Goal: Transaction & Acquisition: Obtain resource

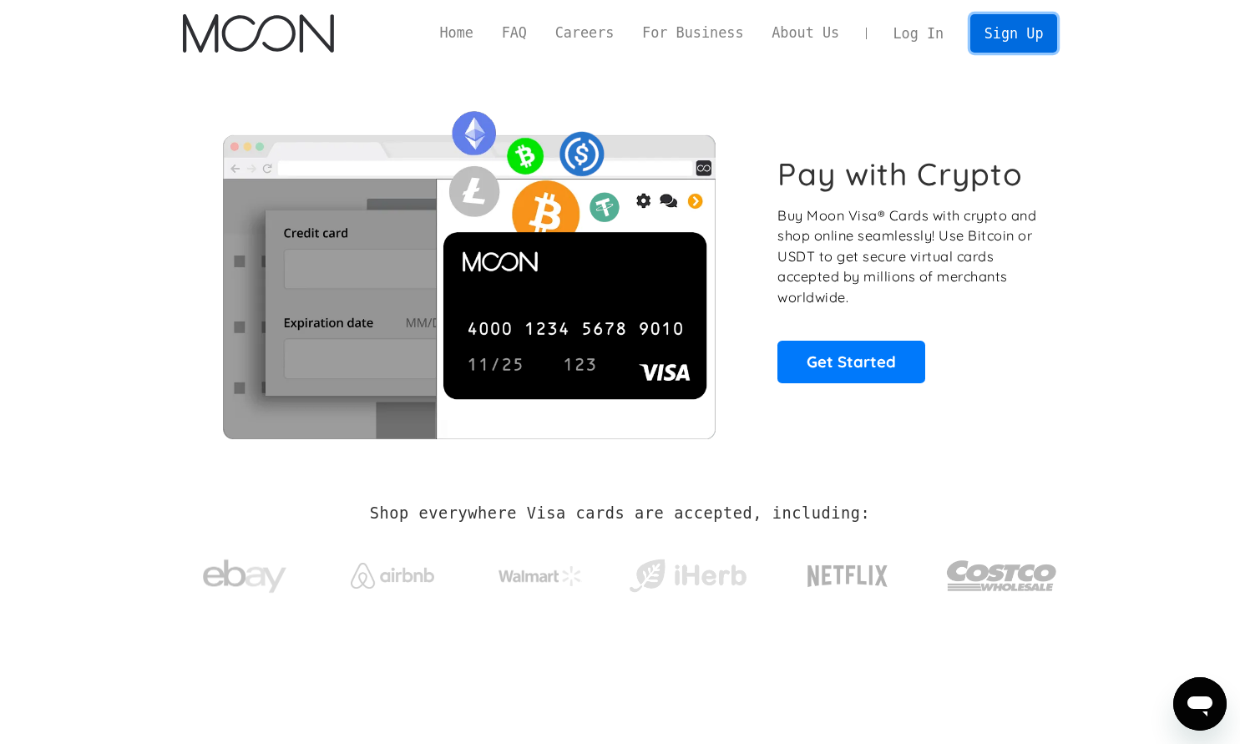
click at [1043, 34] on link "Sign Up" at bounding box center [1013, 33] width 87 height 38
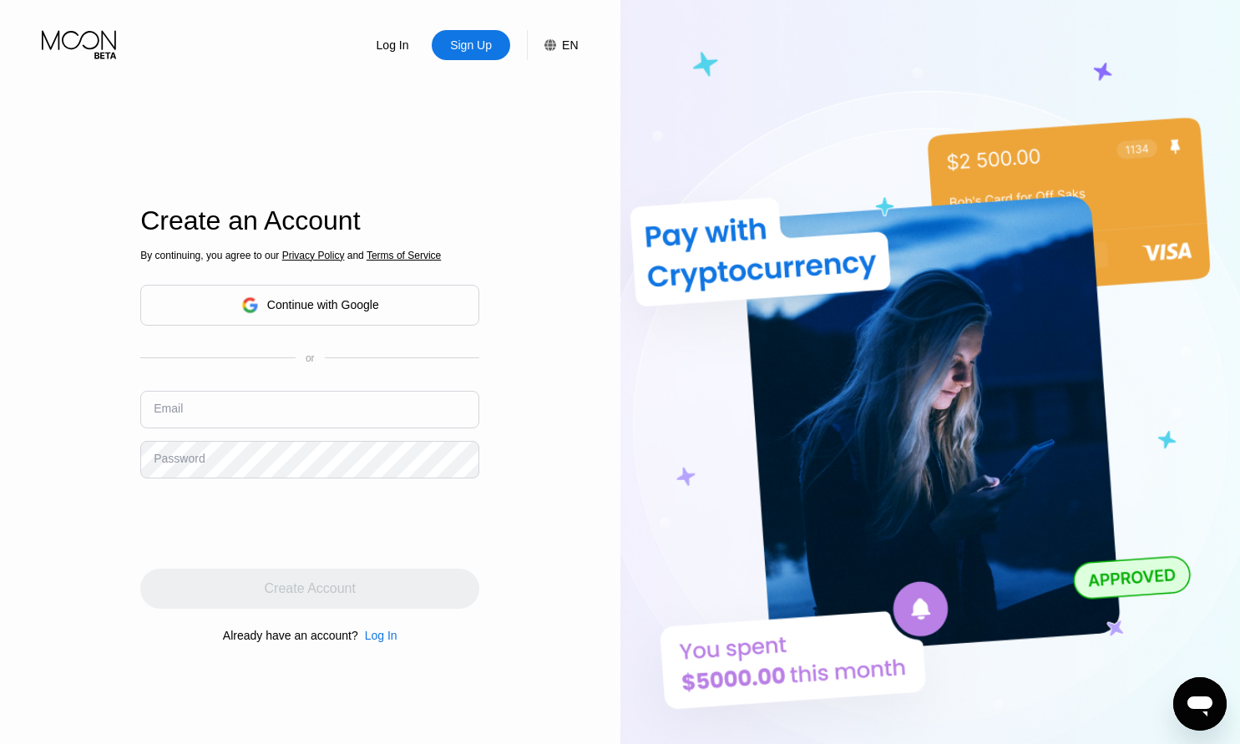
click at [320, 412] on input "text" at bounding box center [309, 410] width 339 height 38
click at [337, 399] on input "text" at bounding box center [309, 410] width 339 height 38
type input "[EMAIL_ADDRESS][DOMAIN_NAME]"
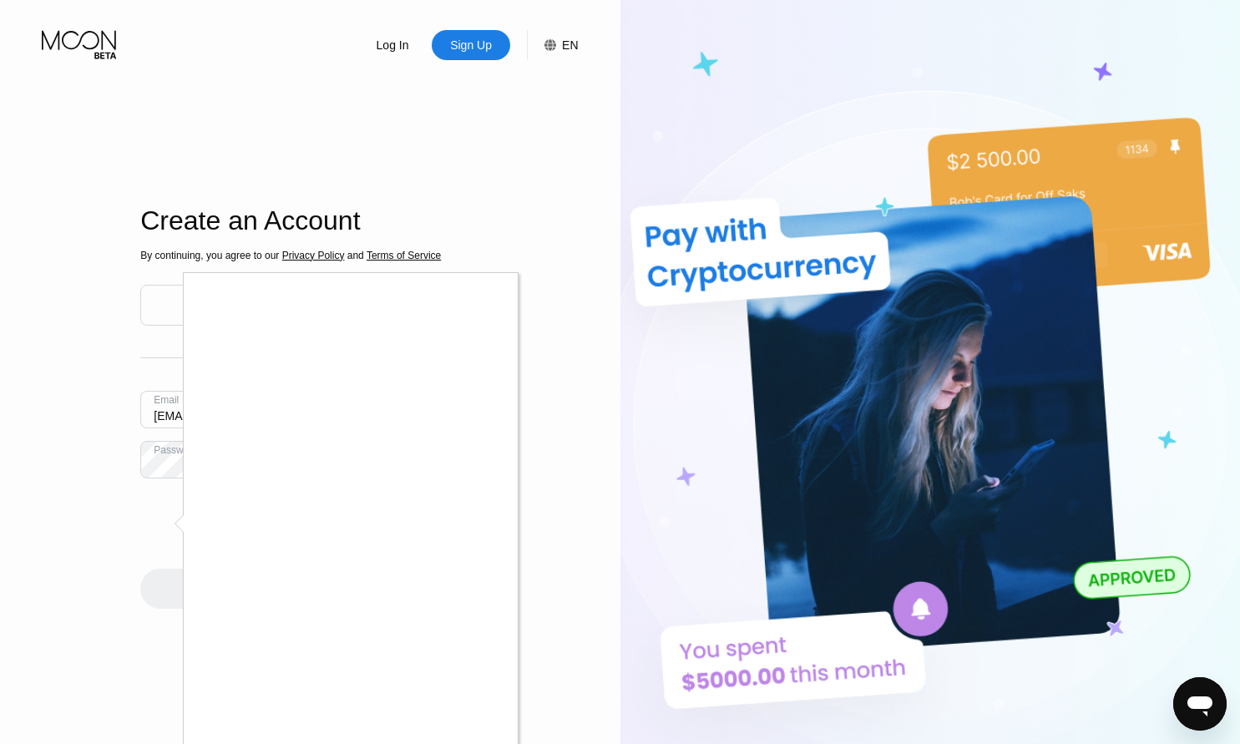
scroll to position [85, 0]
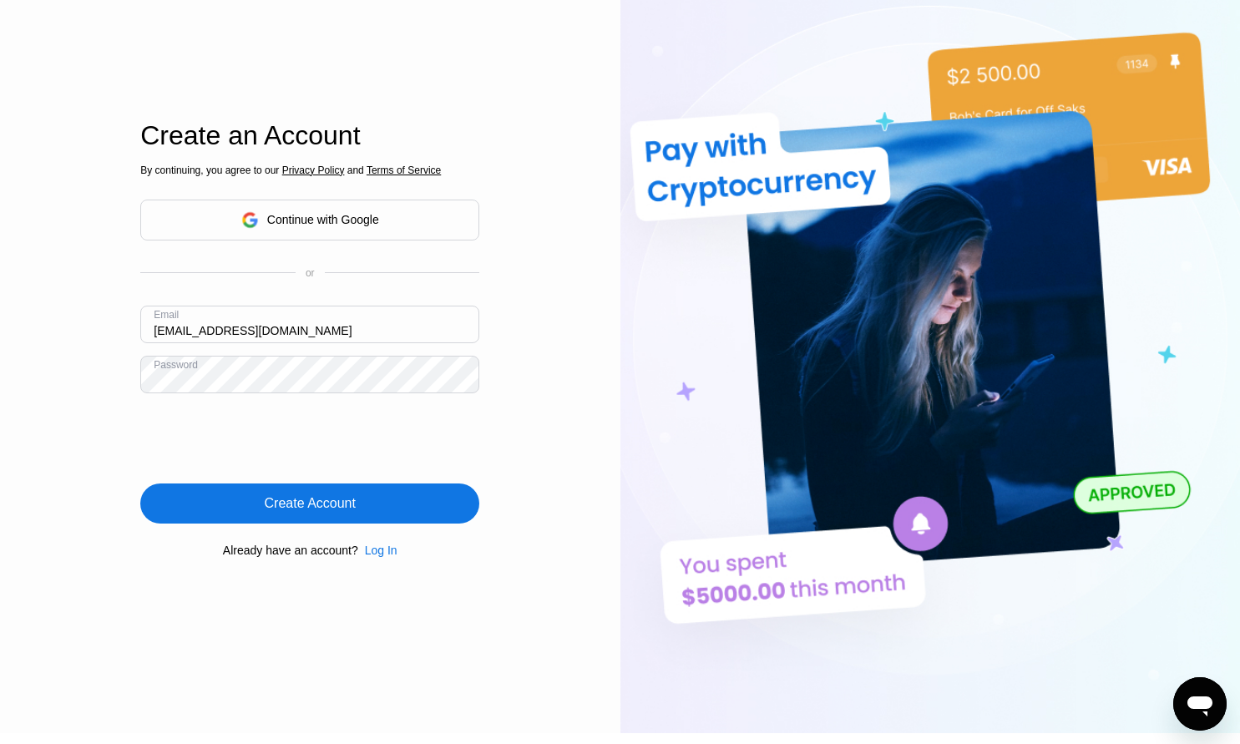
click at [362, 517] on div "Create Account" at bounding box center [309, 503] width 339 height 40
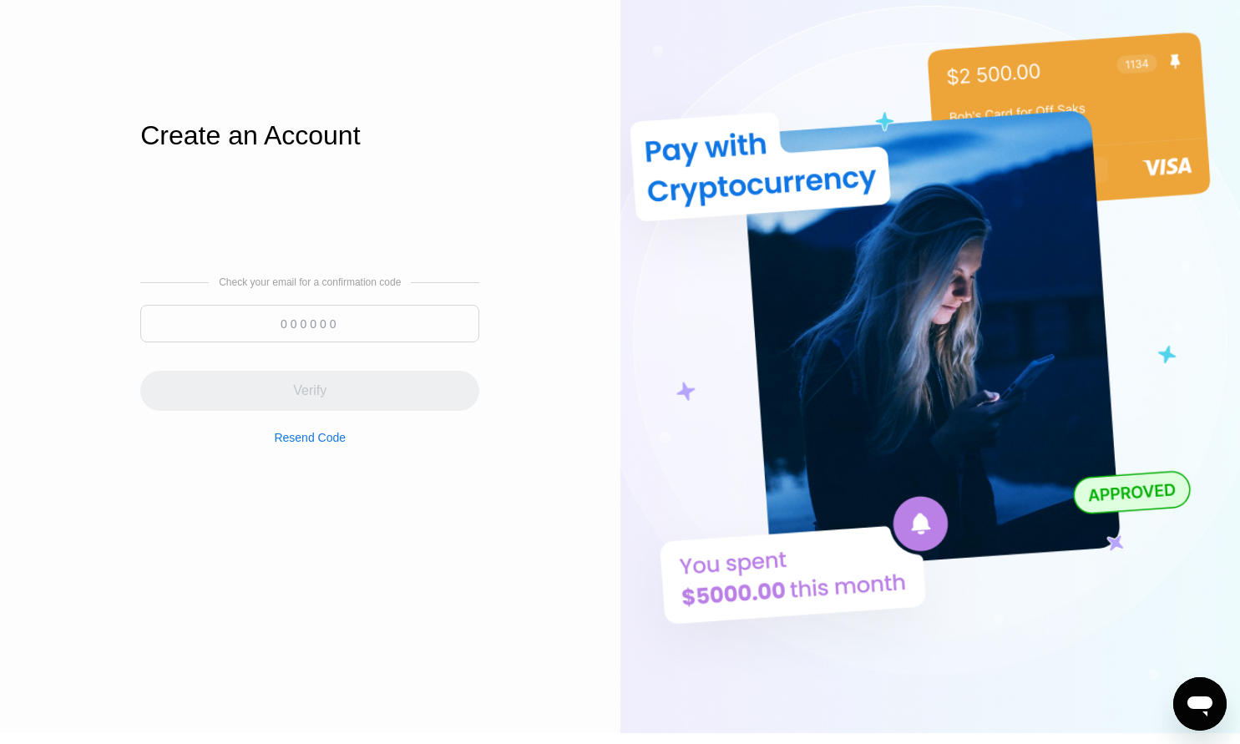
click at [318, 333] on input at bounding box center [309, 324] width 339 height 38
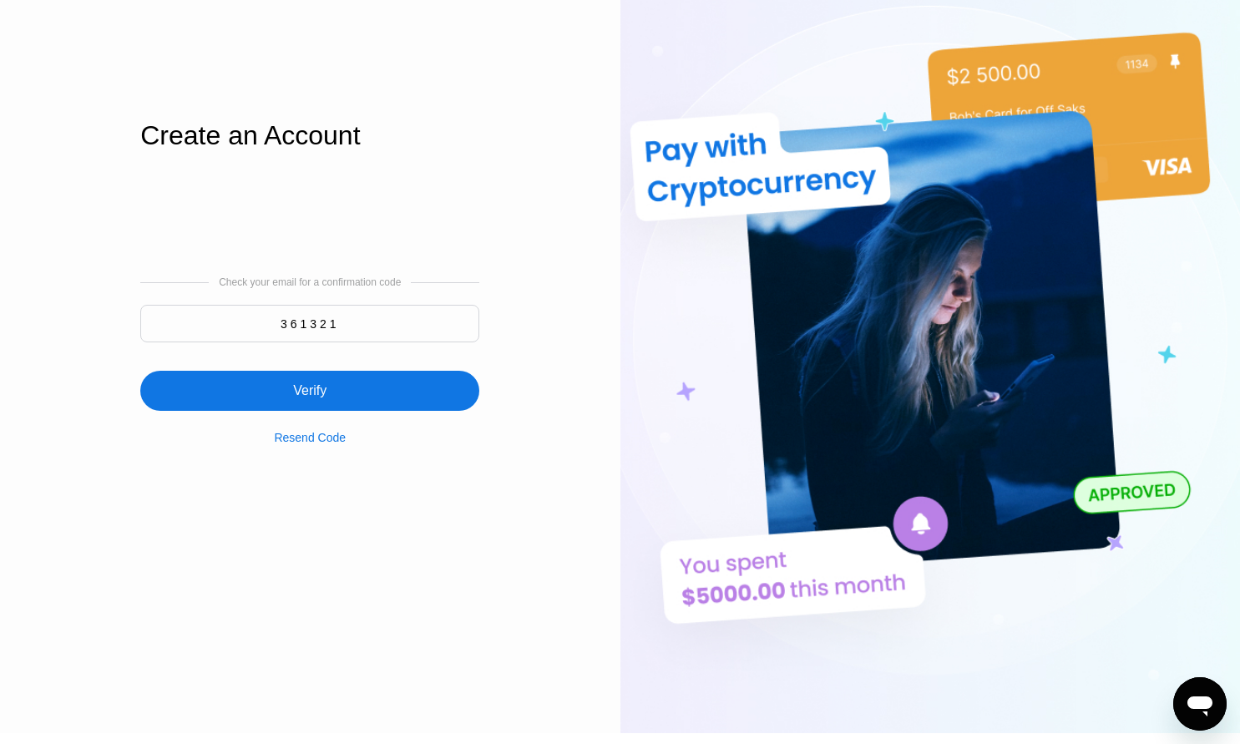
type input "361321"
click at [400, 387] on div "Verify" at bounding box center [309, 391] width 339 height 40
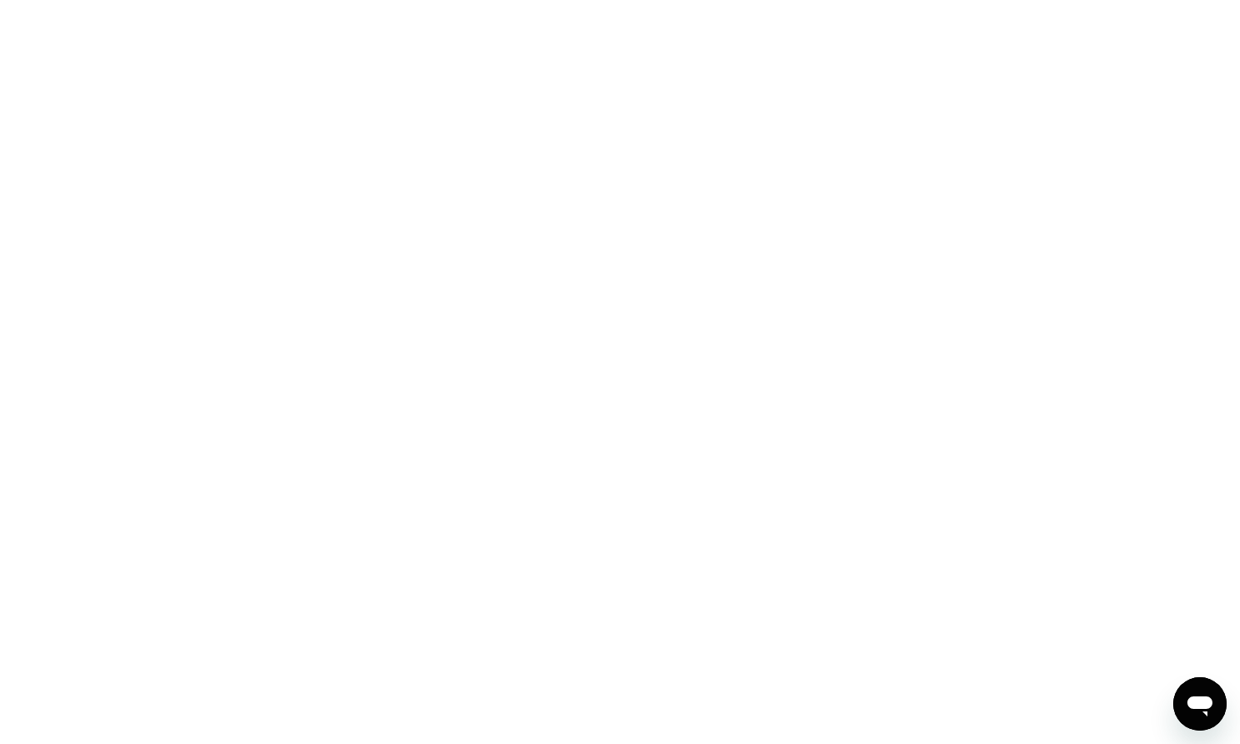
scroll to position [0, 0]
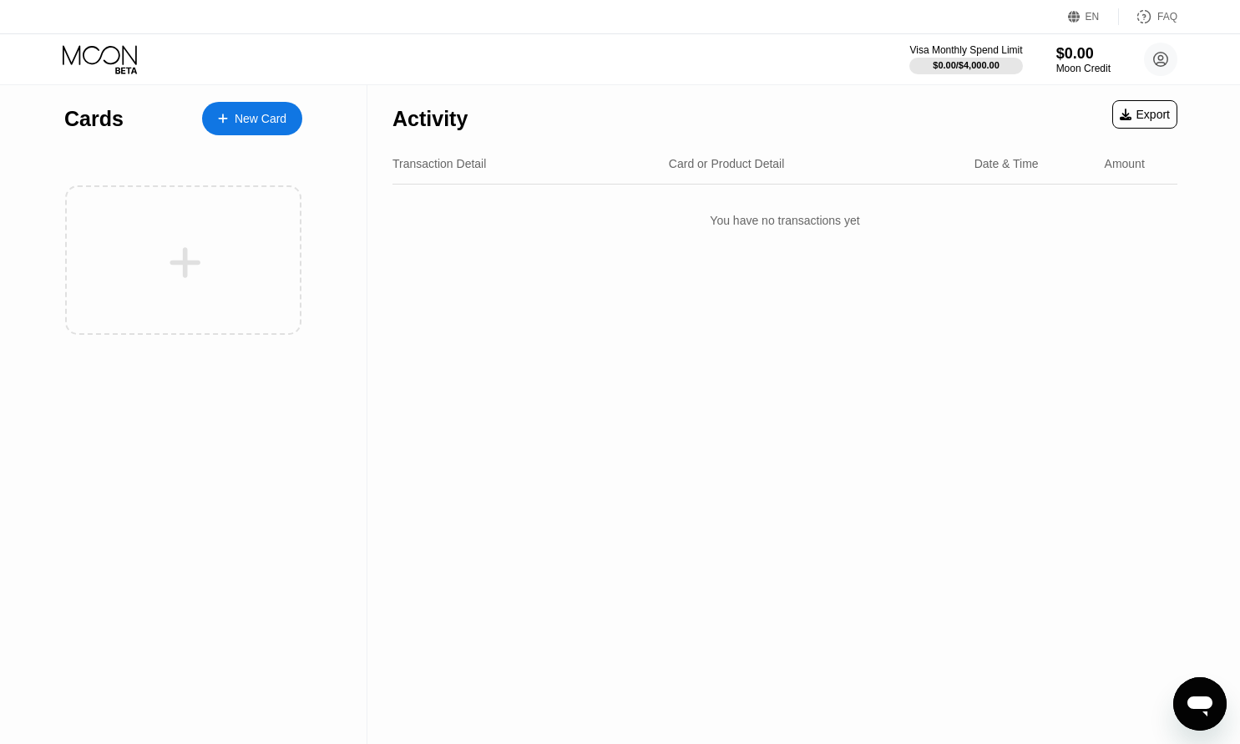
click at [258, 120] on div "New Card" at bounding box center [261, 119] width 52 height 14
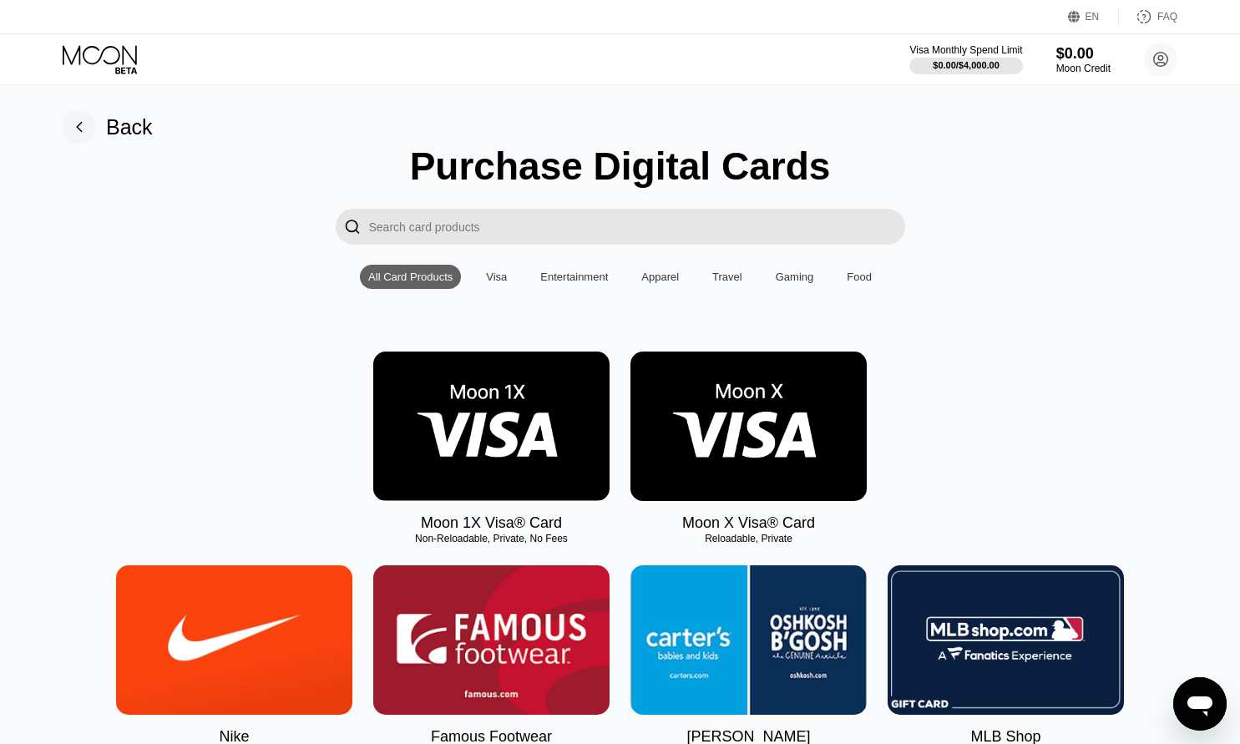
scroll to position [170, 0]
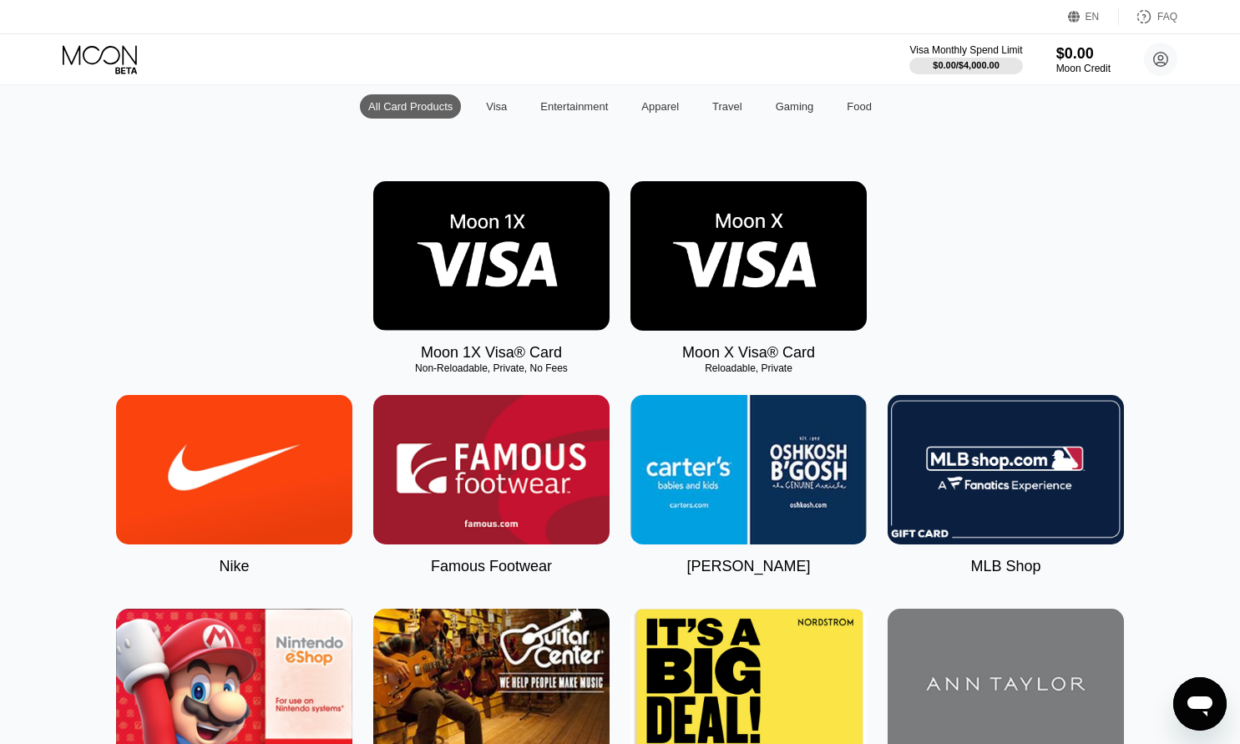
scroll to position [170, 0]
click at [807, 311] on img at bounding box center [748, 255] width 236 height 149
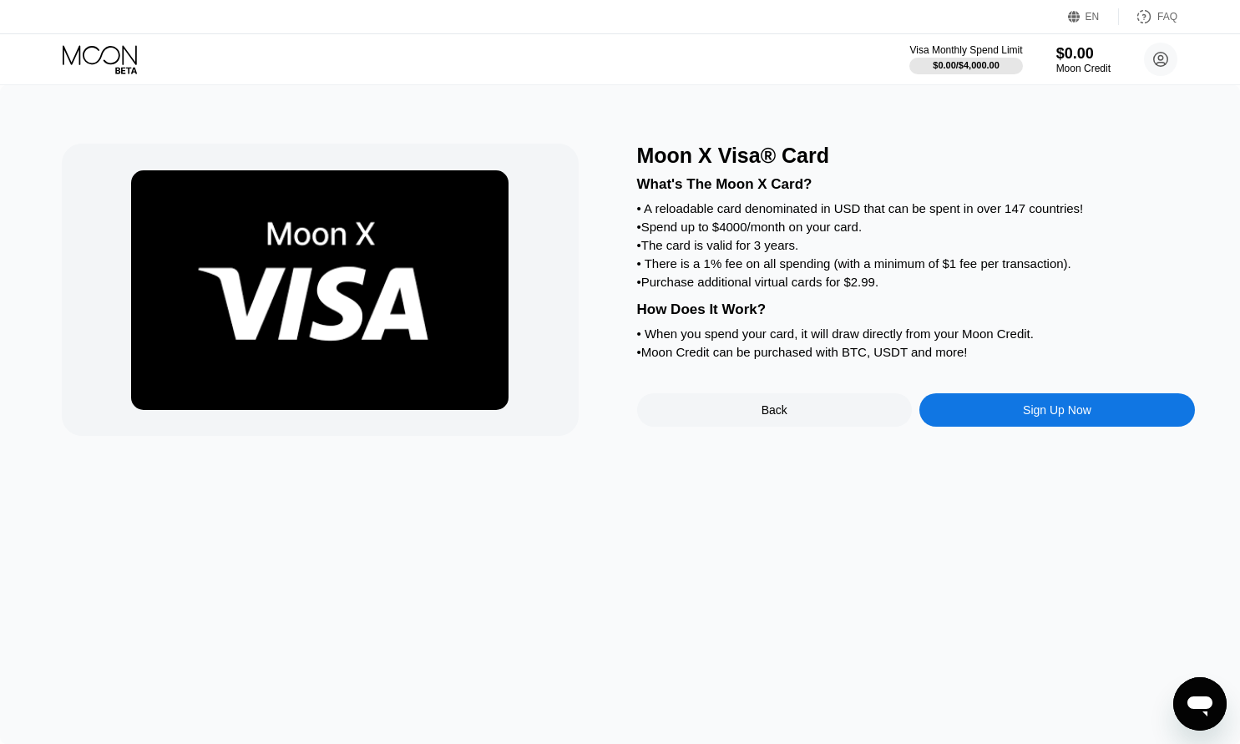
click at [1018, 427] on div "Sign Up Now" at bounding box center [1057, 409] width 276 height 33
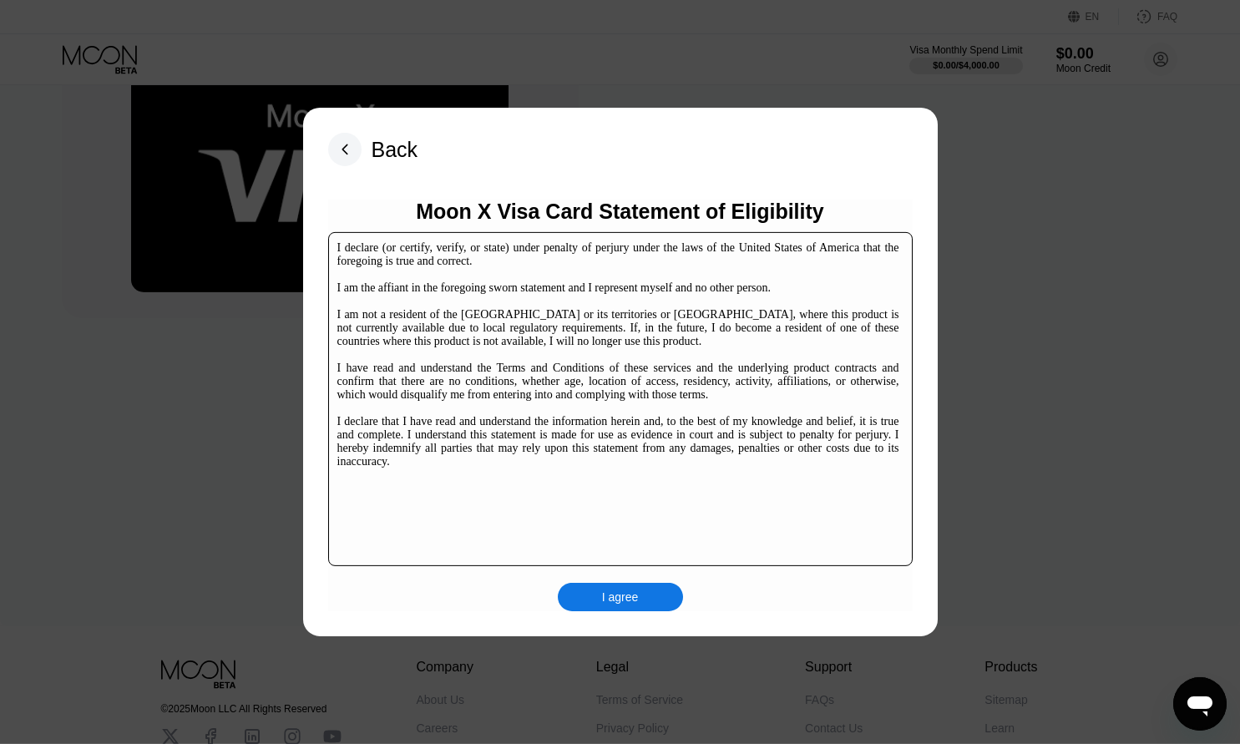
scroll to position [256, 0]
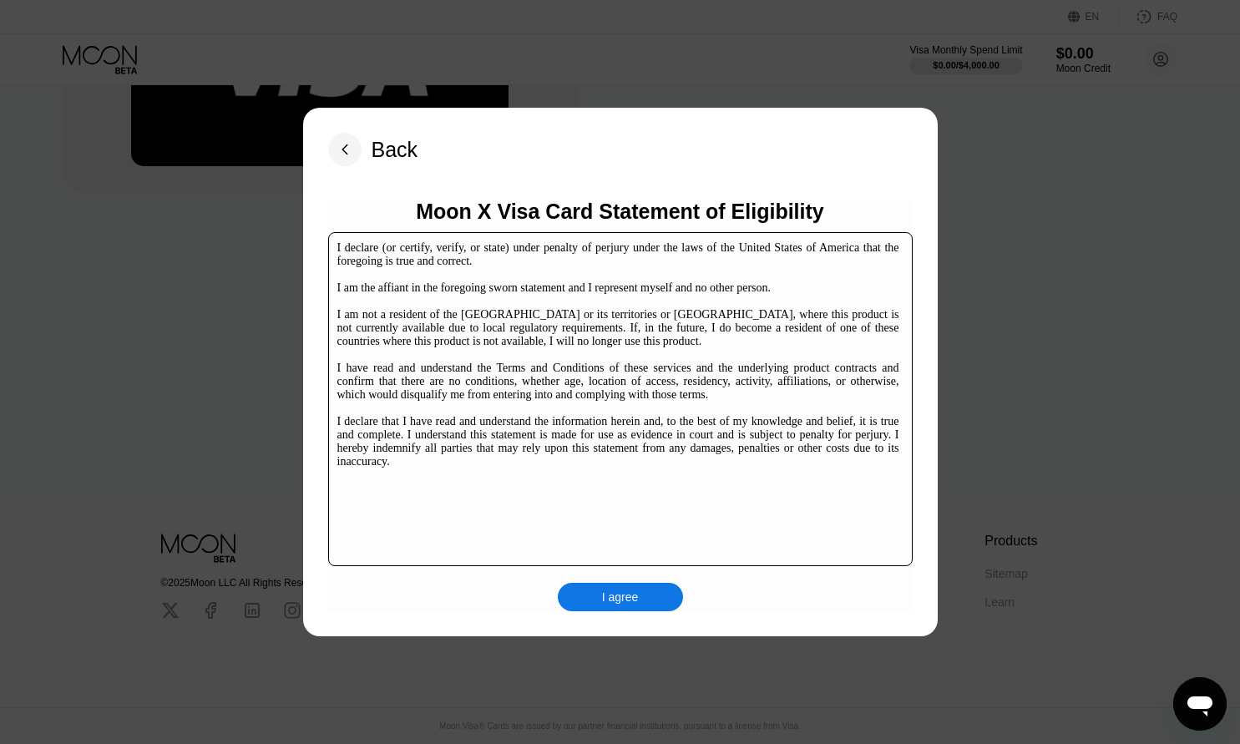
click at [627, 602] on div "I agree" at bounding box center [620, 597] width 37 height 15
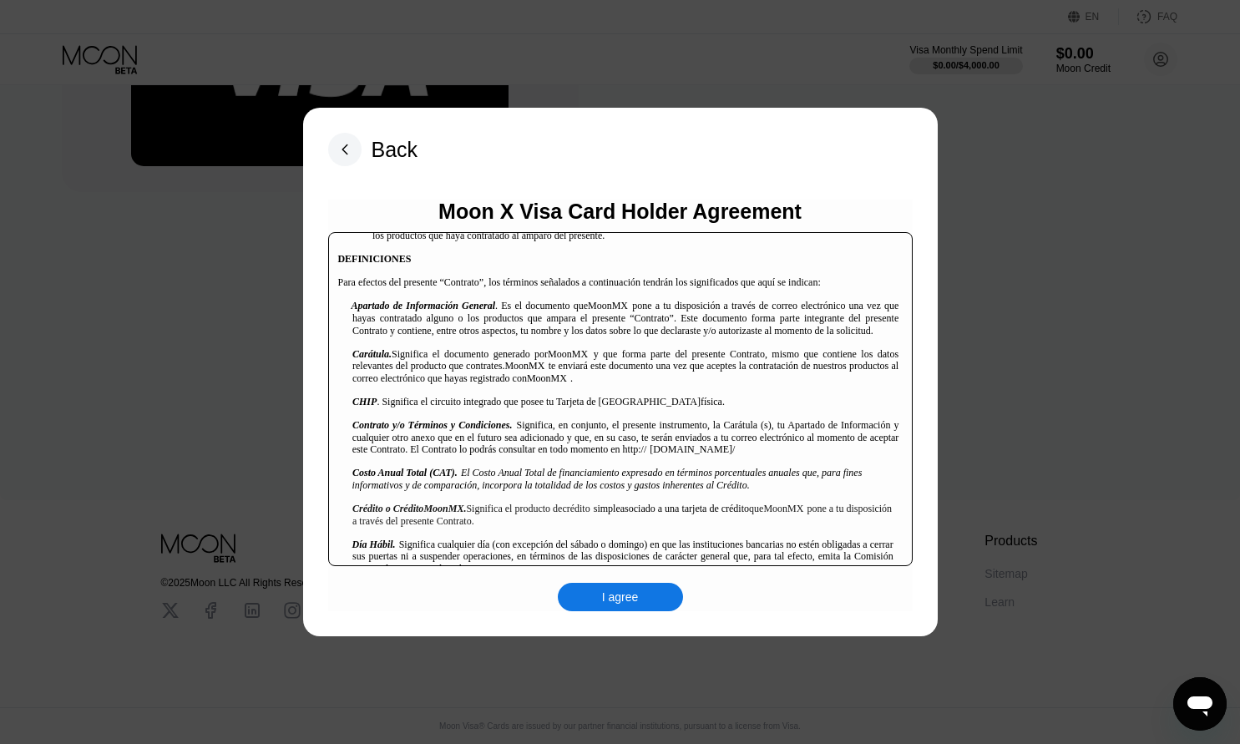
scroll to position [752, 0]
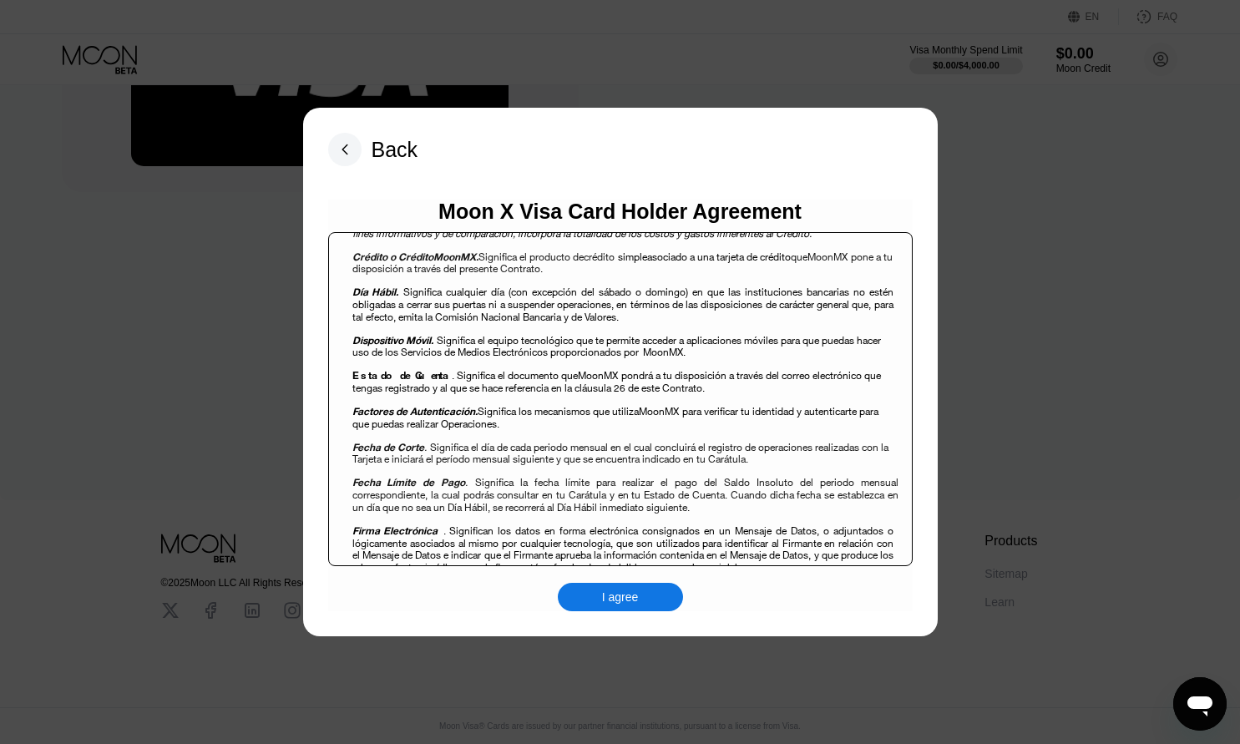
click at [651, 598] on div "I agree" at bounding box center [620, 597] width 125 height 28
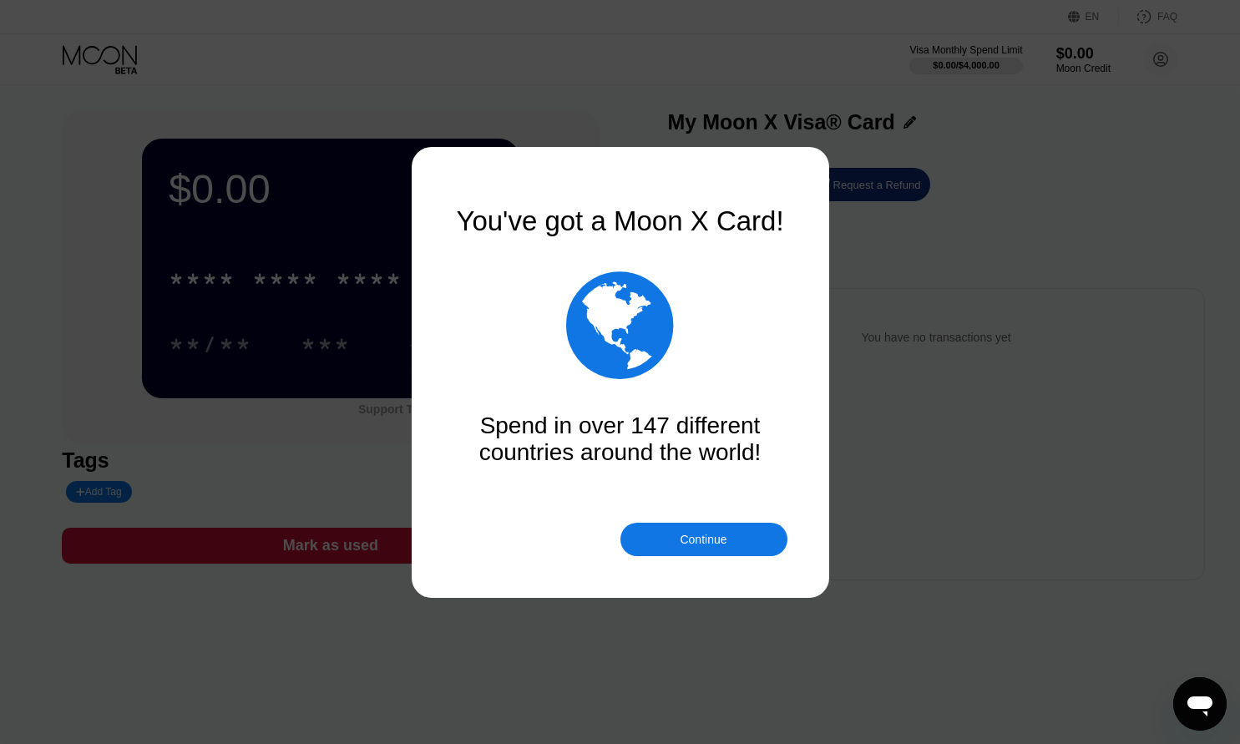
click at [696, 542] on div "Continue" at bounding box center [703, 539] width 47 height 13
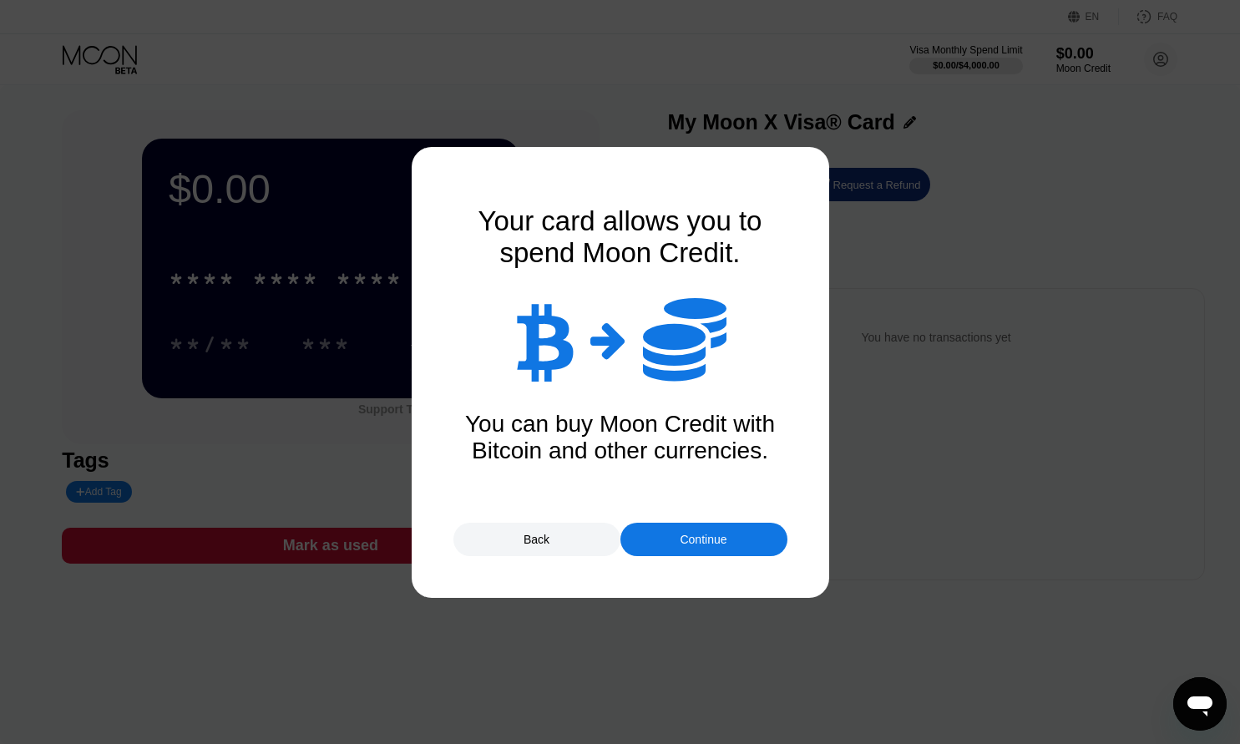
click at [695, 540] on div "Continue" at bounding box center [703, 539] width 47 height 13
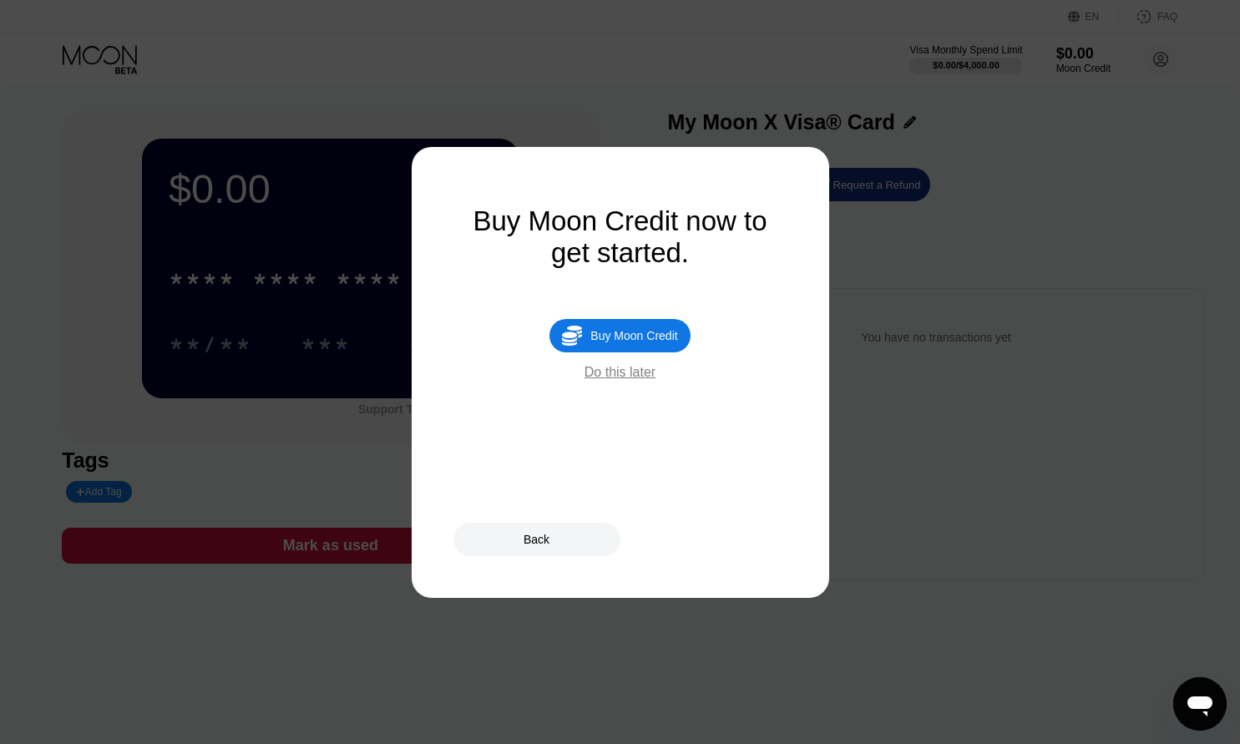
click at [639, 342] on div "Buy Moon Credit" at bounding box center [633, 335] width 87 height 13
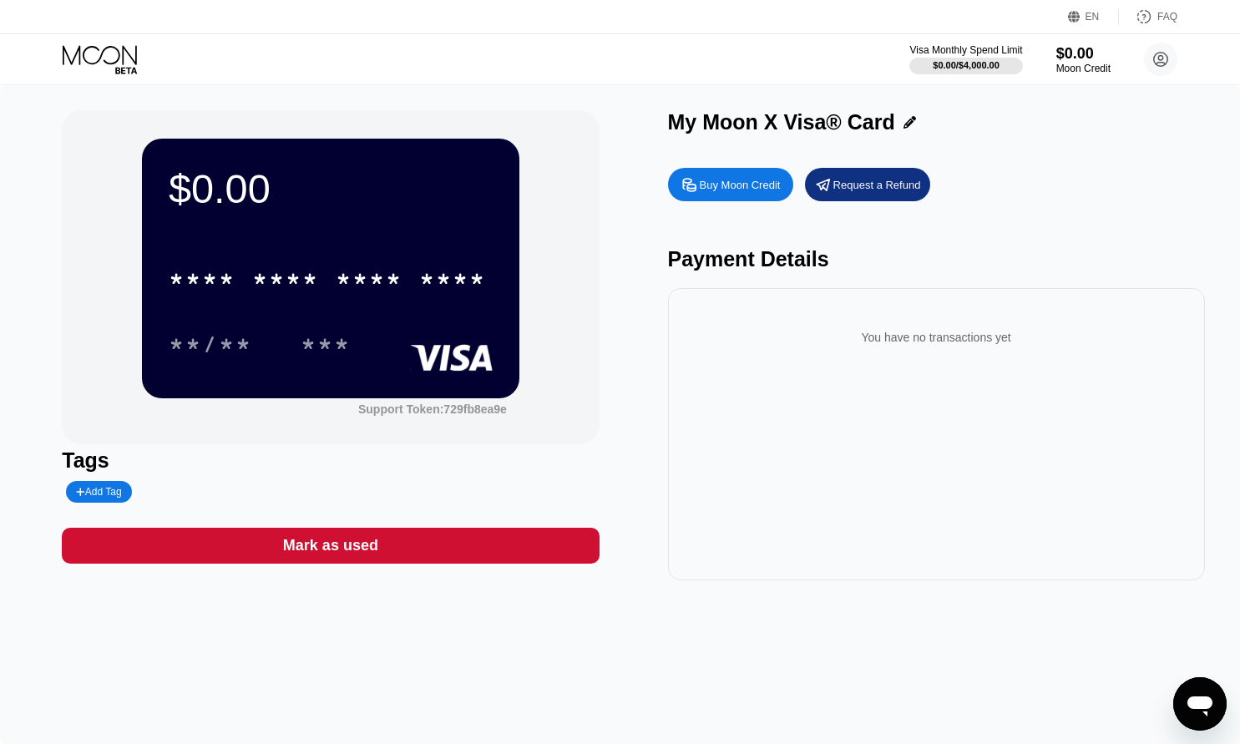
type input "0"
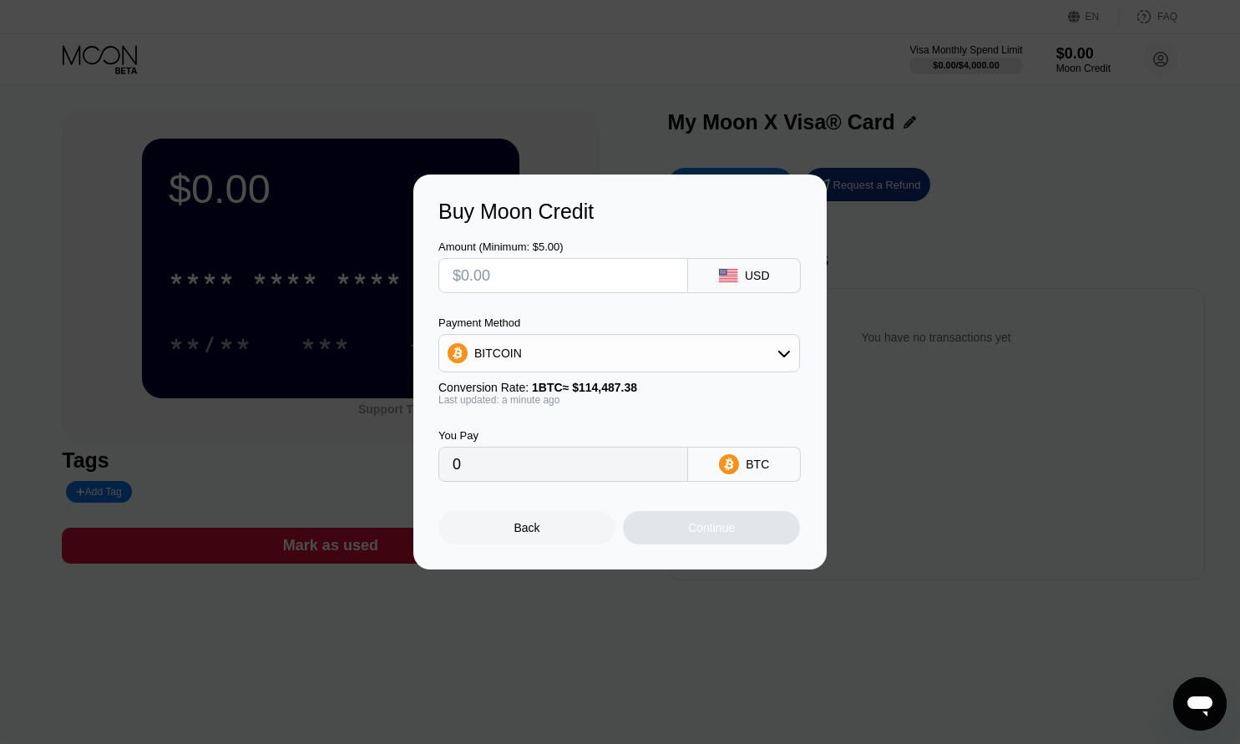
click at [667, 285] on input "text" at bounding box center [563, 275] width 221 height 33
type input "$1"
type input "0.00000874"
type input "$10"
type input "0.00008735"
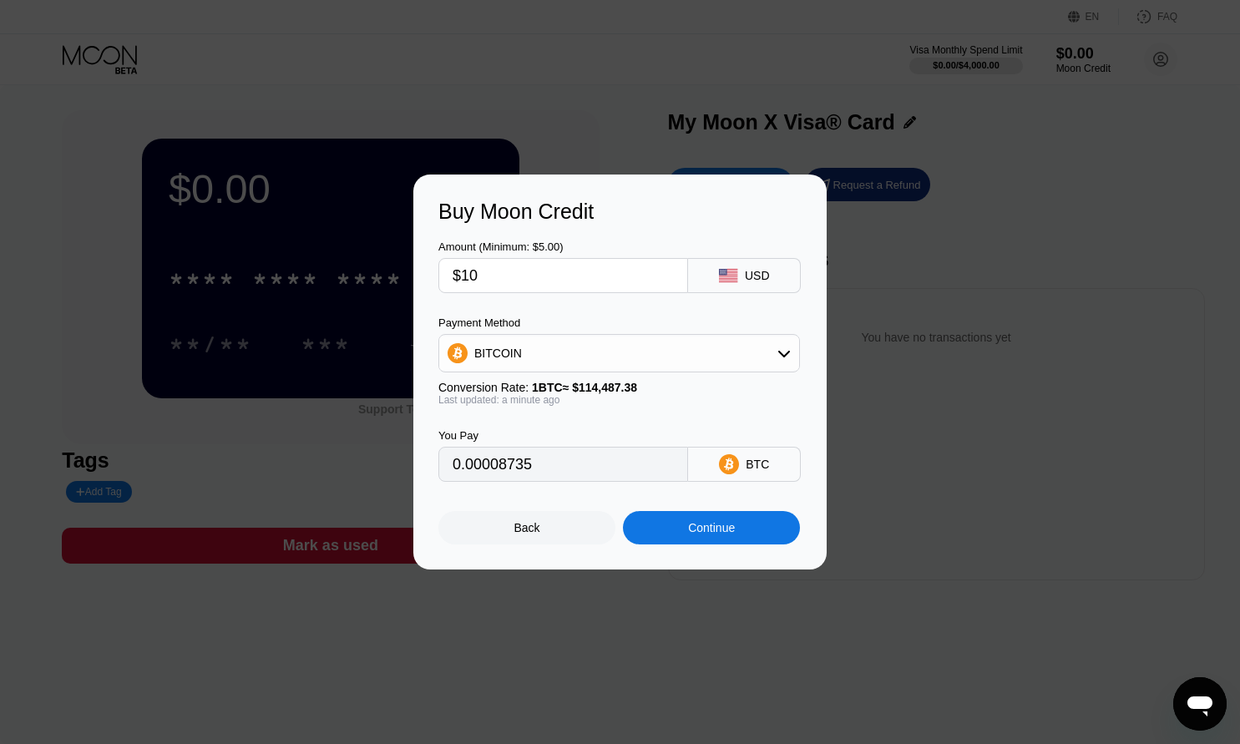
type input "$100"
type input "0.00087346"
type input "$100"
click at [656, 354] on div "BITCOIN" at bounding box center [619, 353] width 360 height 33
click at [607, 431] on div "USDT on TRON" at bounding box center [629, 435] width 315 height 13
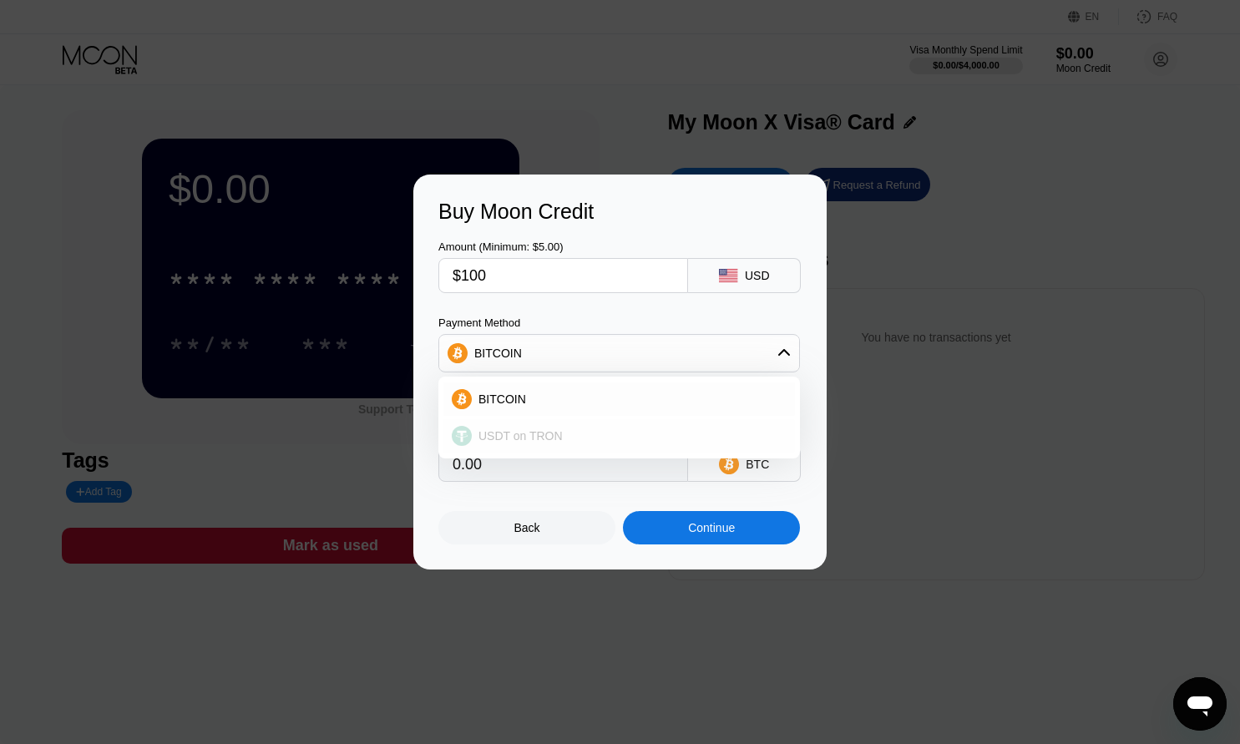
type input "101.01"
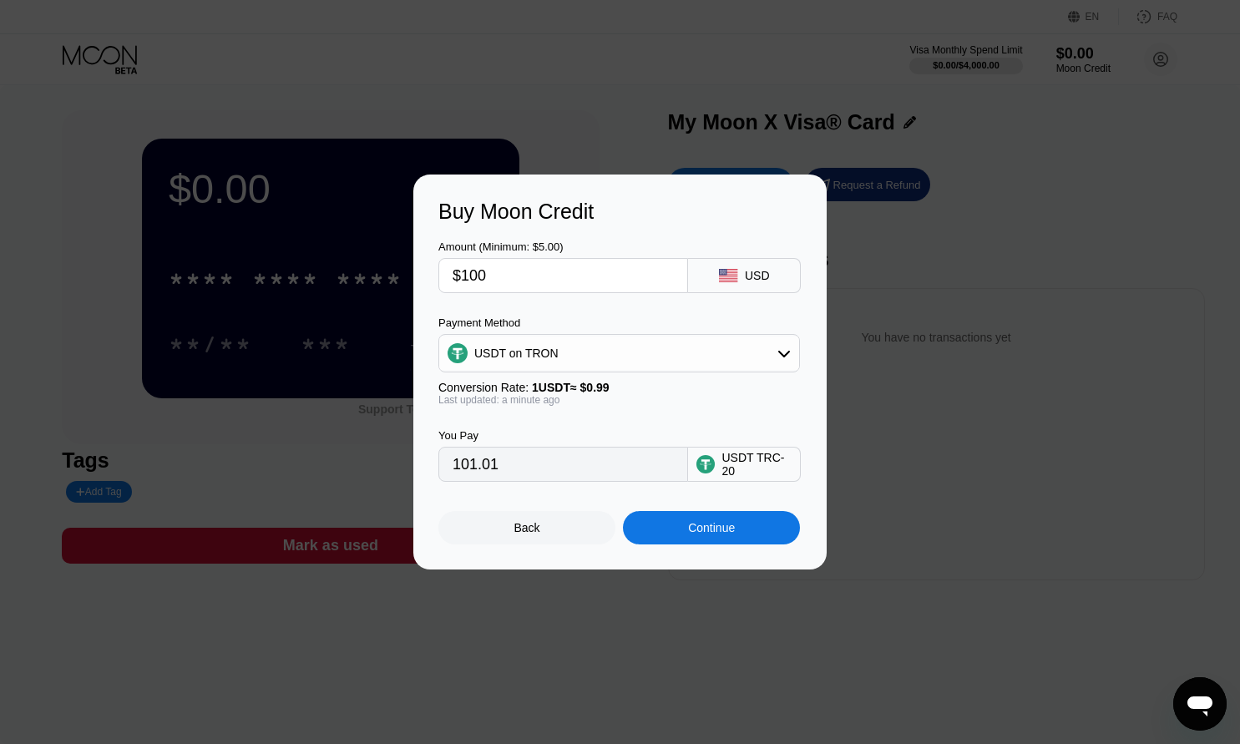
click at [728, 533] on div "Continue" at bounding box center [711, 527] width 47 height 13
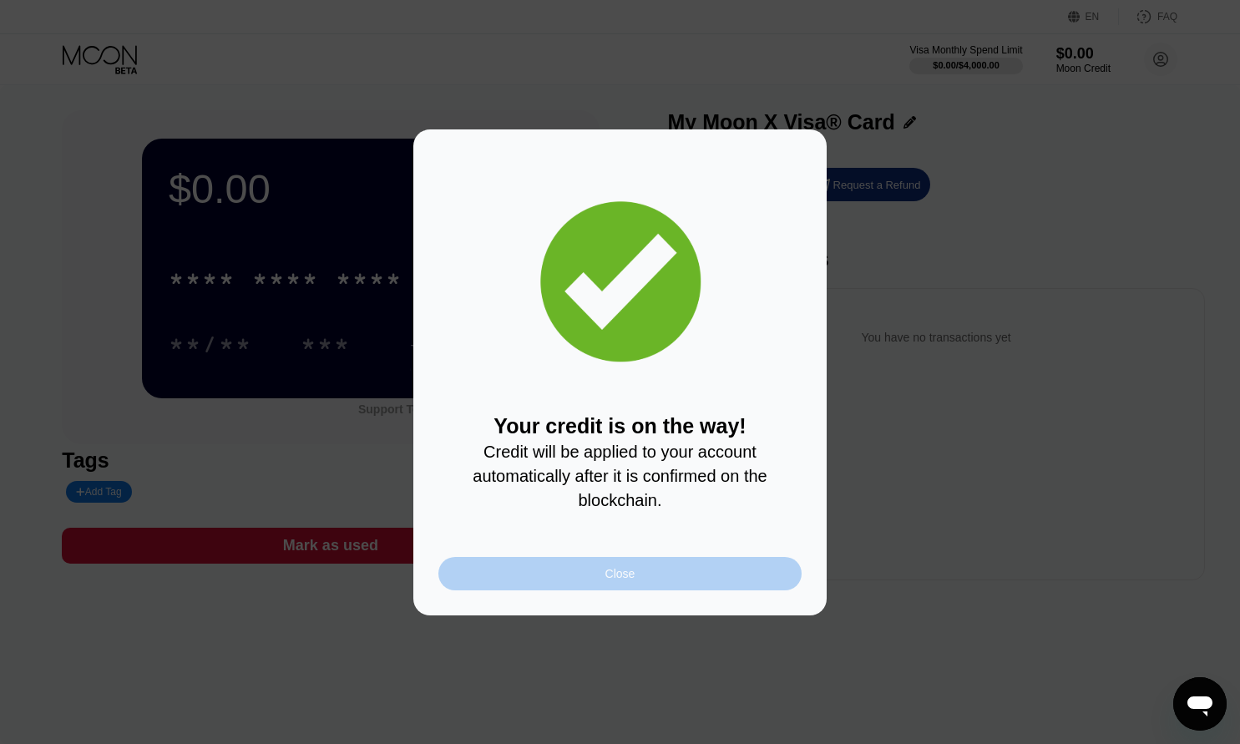
click at [656, 581] on div "Close" at bounding box center [619, 573] width 363 height 33
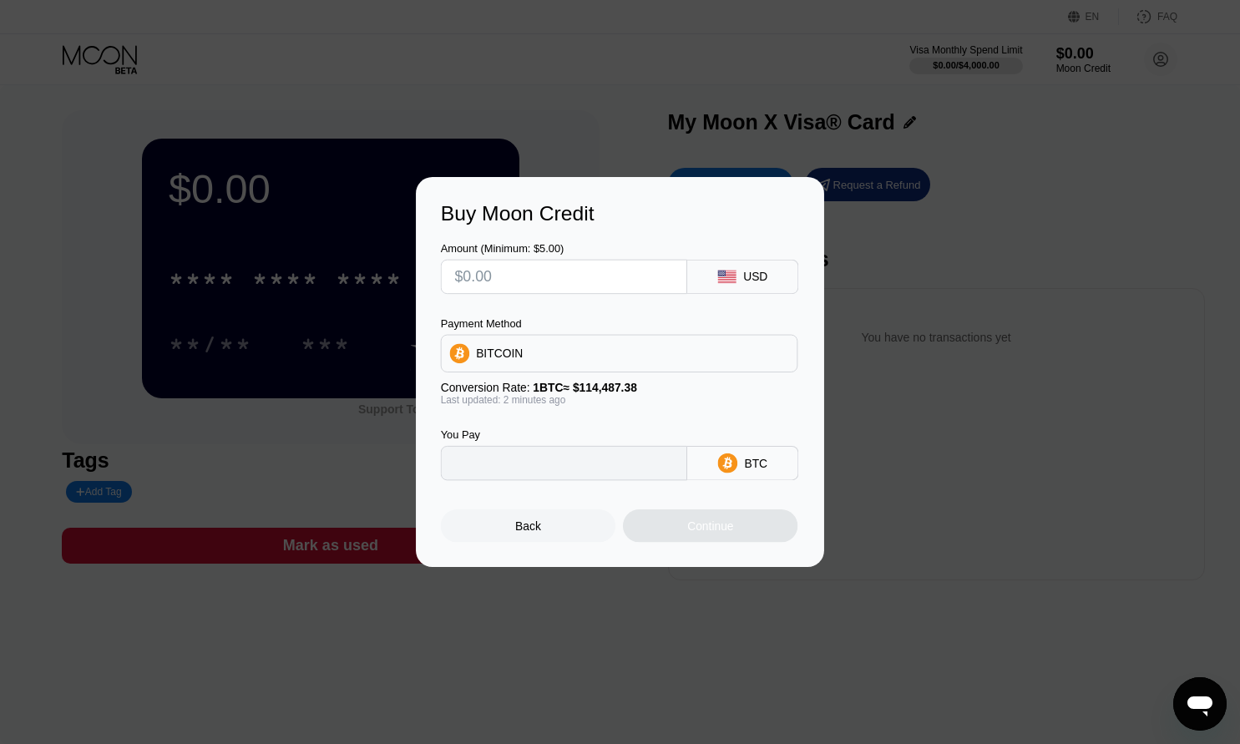
type input "0"
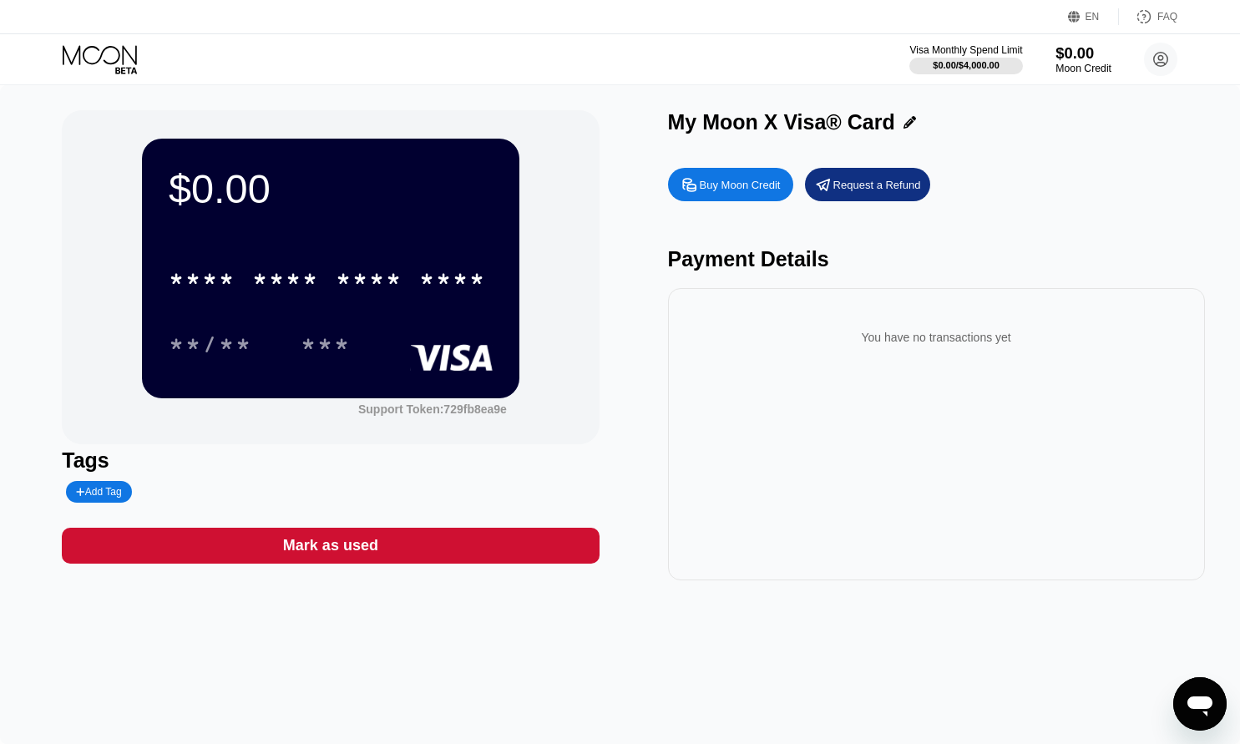
click at [1085, 62] on div "$0.00" at bounding box center [1083, 53] width 56 height 18
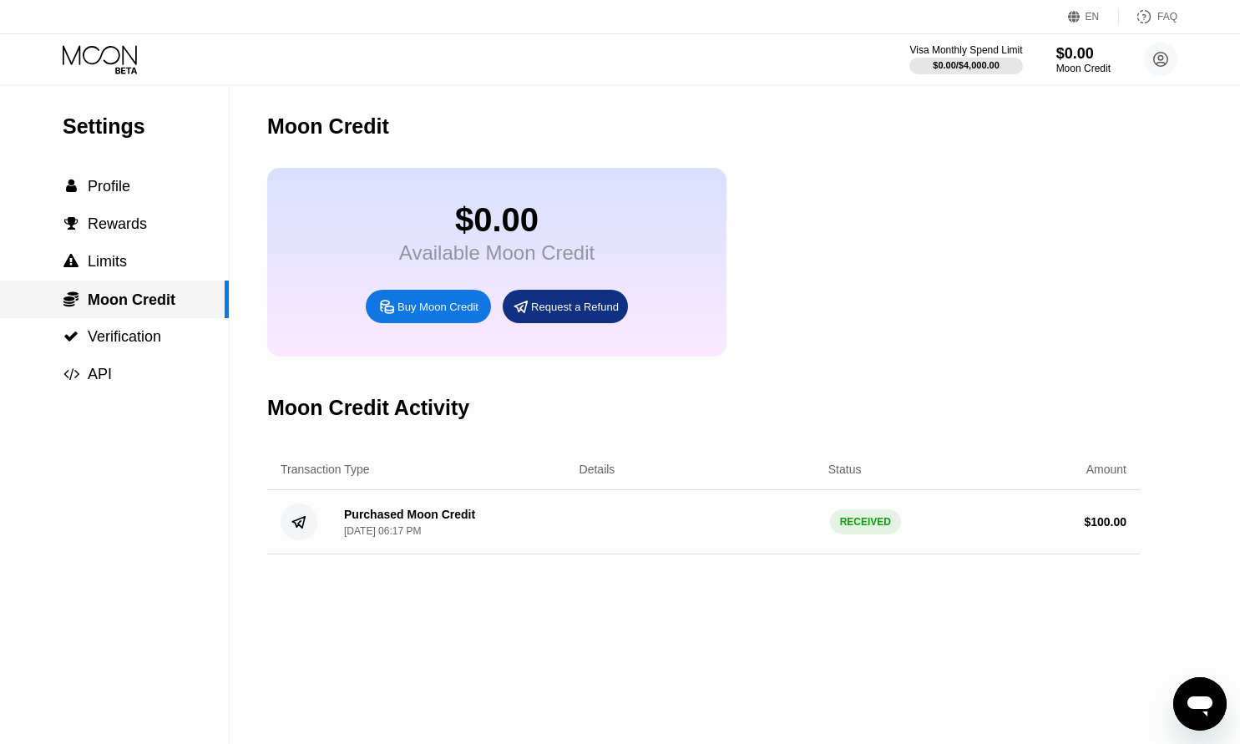
click at [120, 304] on span "Moon Credit" at bounding box center [132, 299] width 88 height 17
click at [104, 265] on span "Limits" at bounding box center [107, 261] width 39 height 17
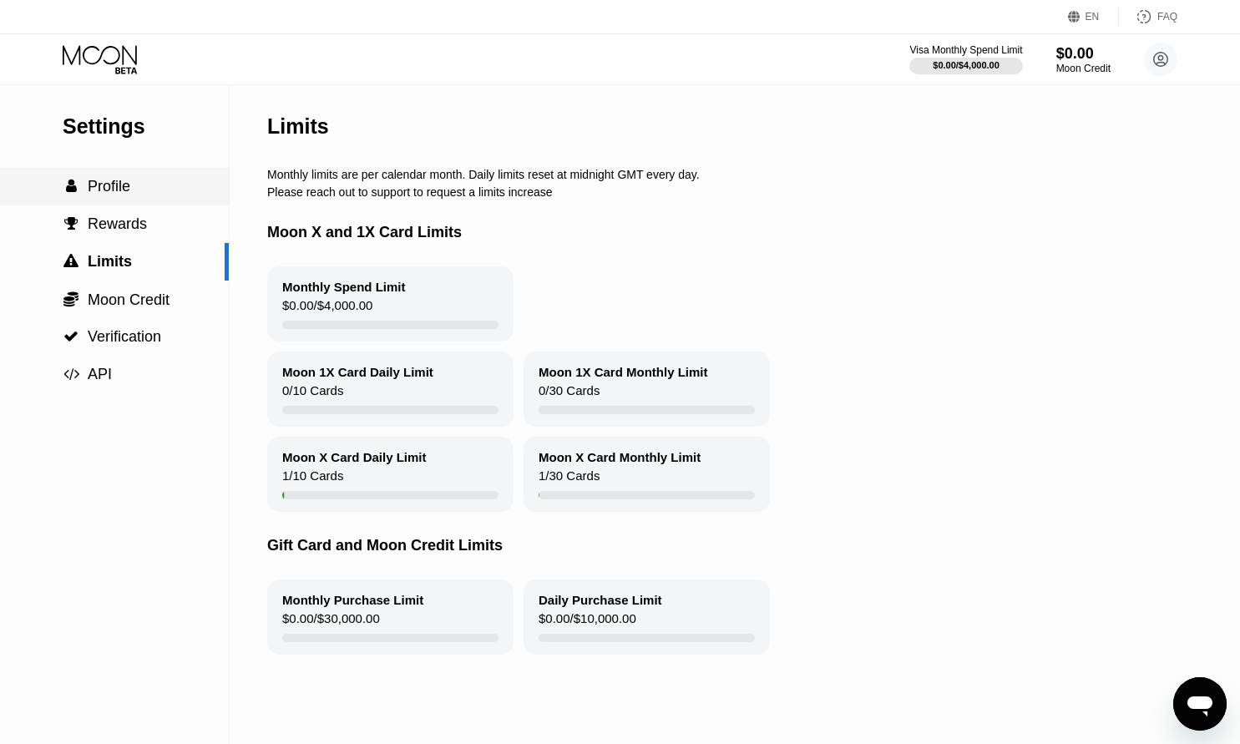
click at [125, 180] on div " Profile" at bounding box center [114, 187] width 229 height 38
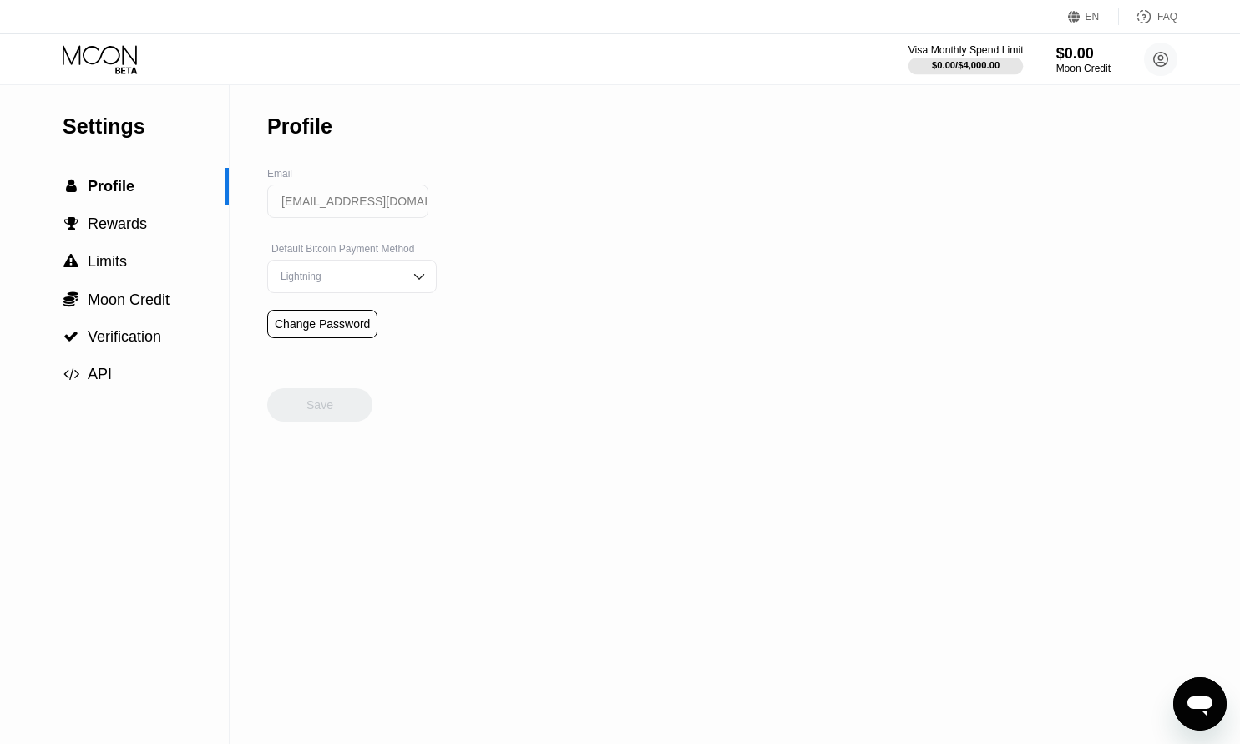
click at [953, 60] on div "$0.00 / $4,000.00" at bounding box center [966, 65] width 68 height 10
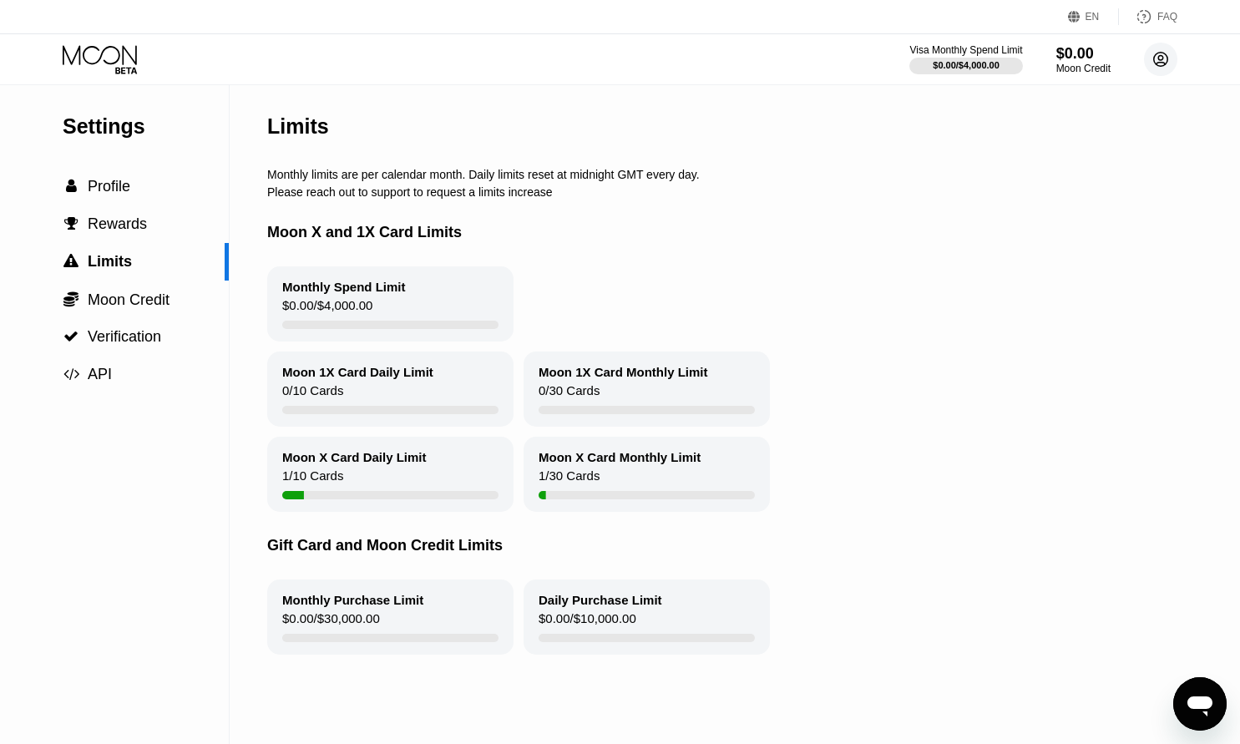
click at [1166, 56] on circle at bounding box center [1160, 59] width 33 height 33
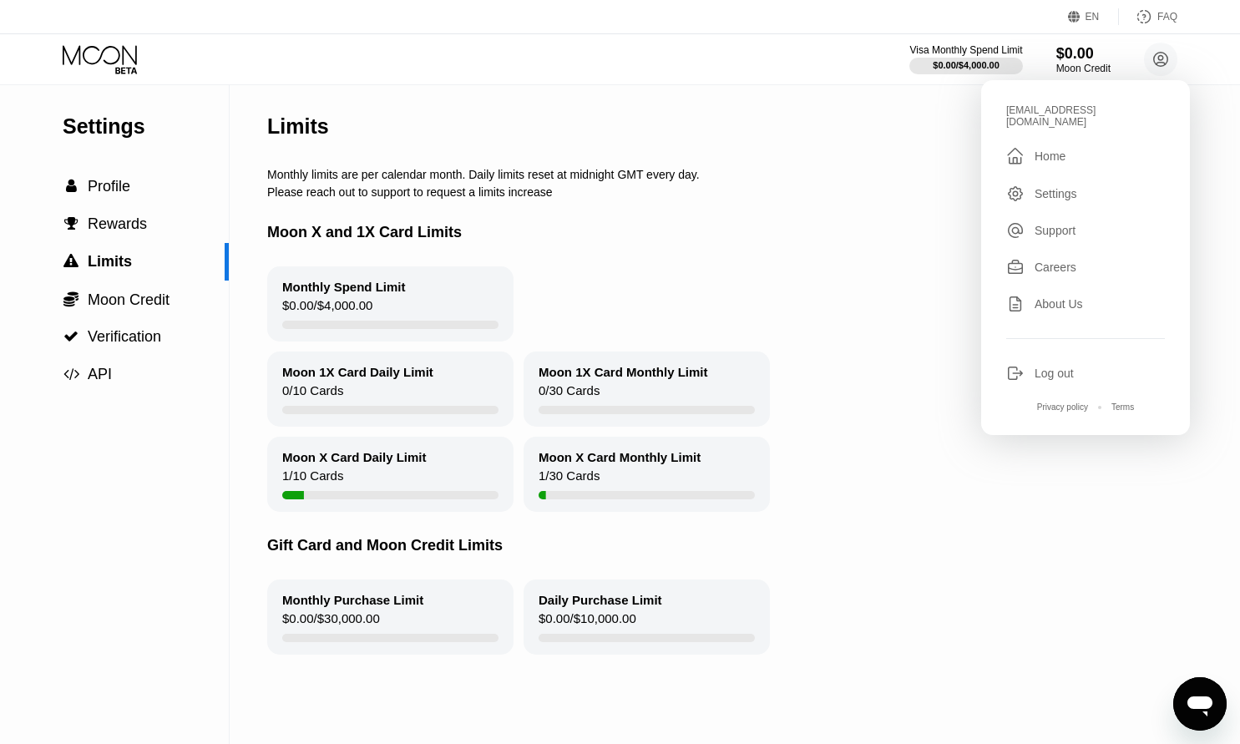
click at [1047, 149] on div "Home" at bounding box center [1050, 155] width 31 height 13
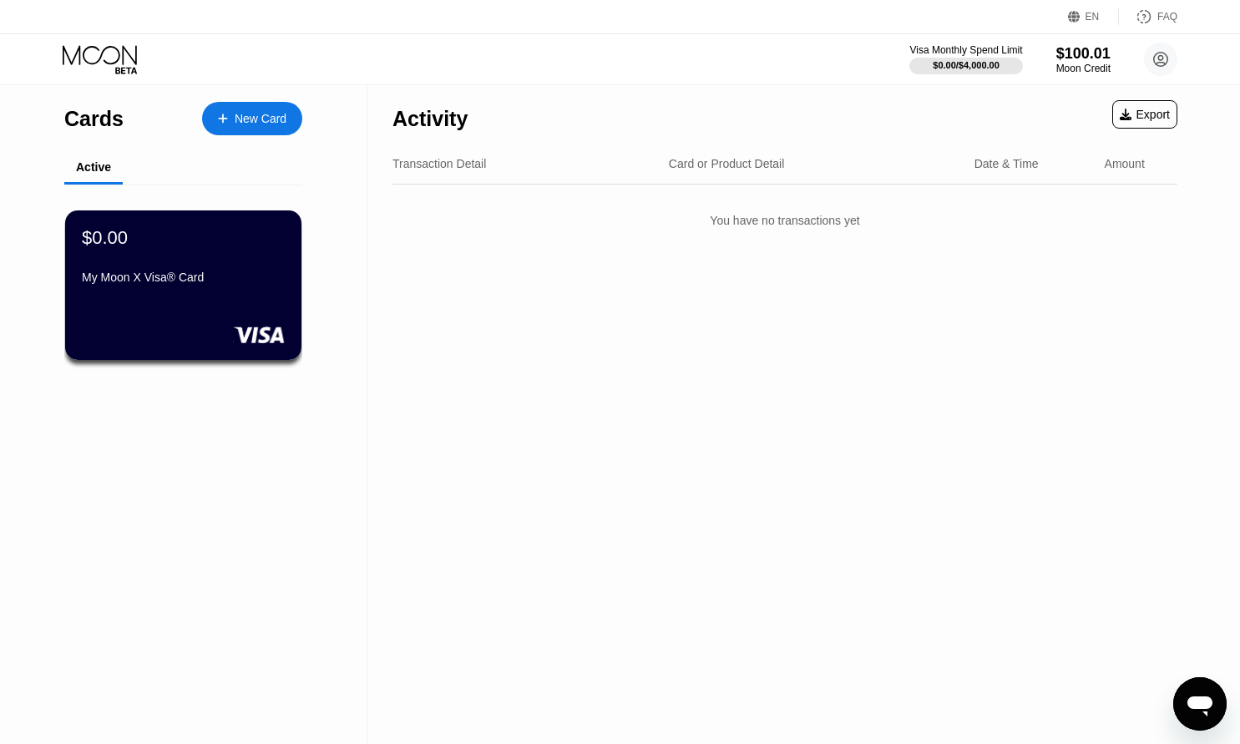
click at [160, 300] on div "$0.00 My Moon X Visa® Card" at bounding box center [183, 284] width 236 height 149
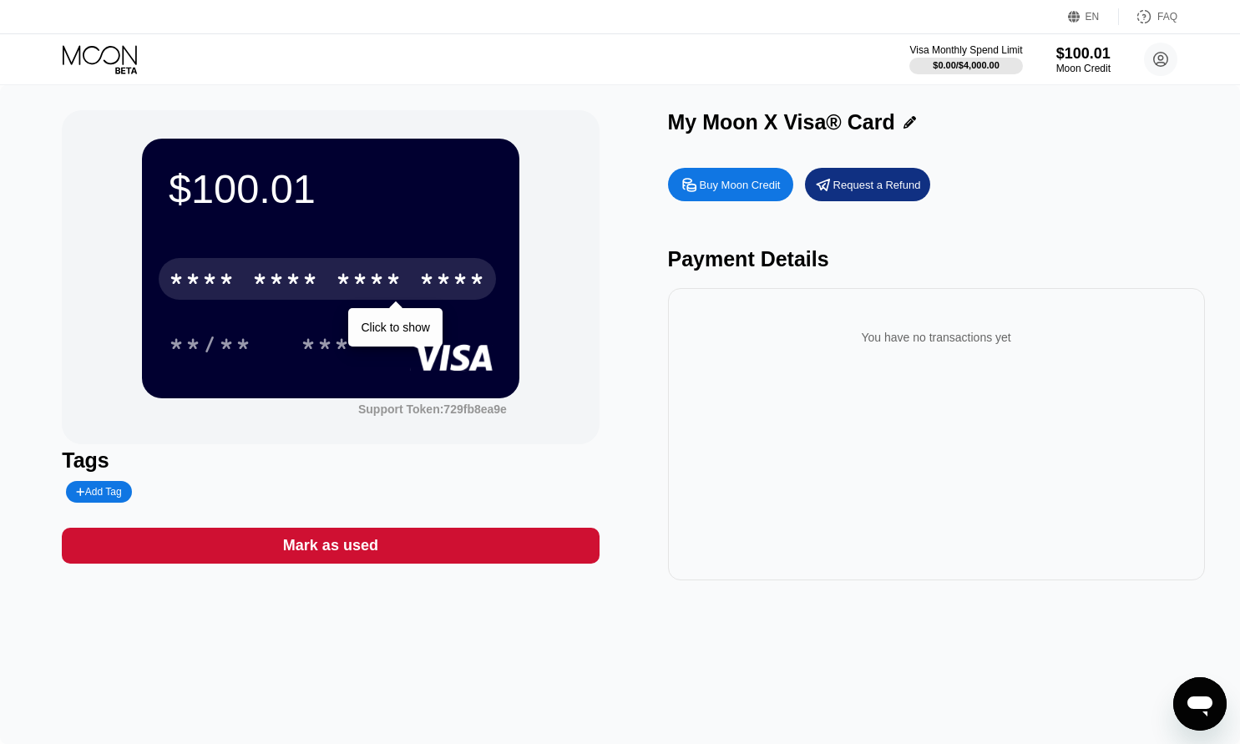
click at [466, 270] on div "* * * * * * * * * * * * ****" at bounding box center [327, 279] width 337 height 42
click at [383, 283] on div "* * * *" at bounding box center [369, 281] width 67 height 27
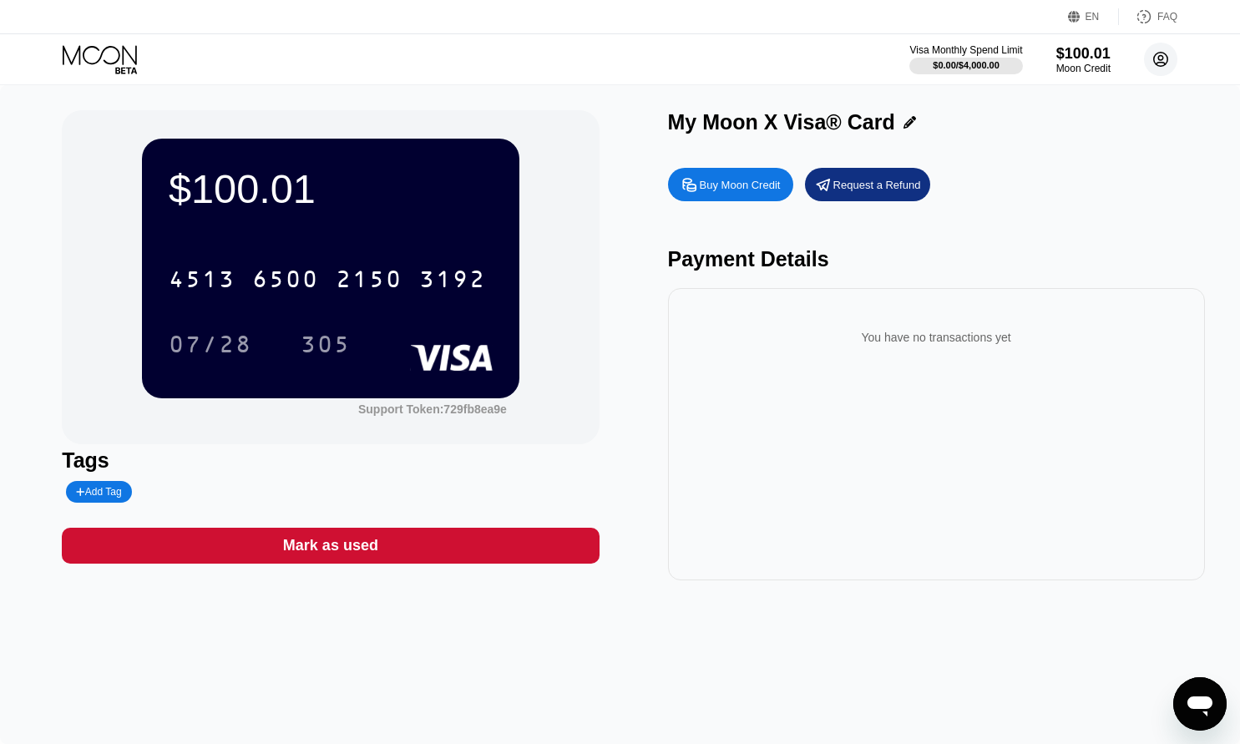
click at [1167, 63] on icon at bounding box center [1161, 60] width 14 height 14
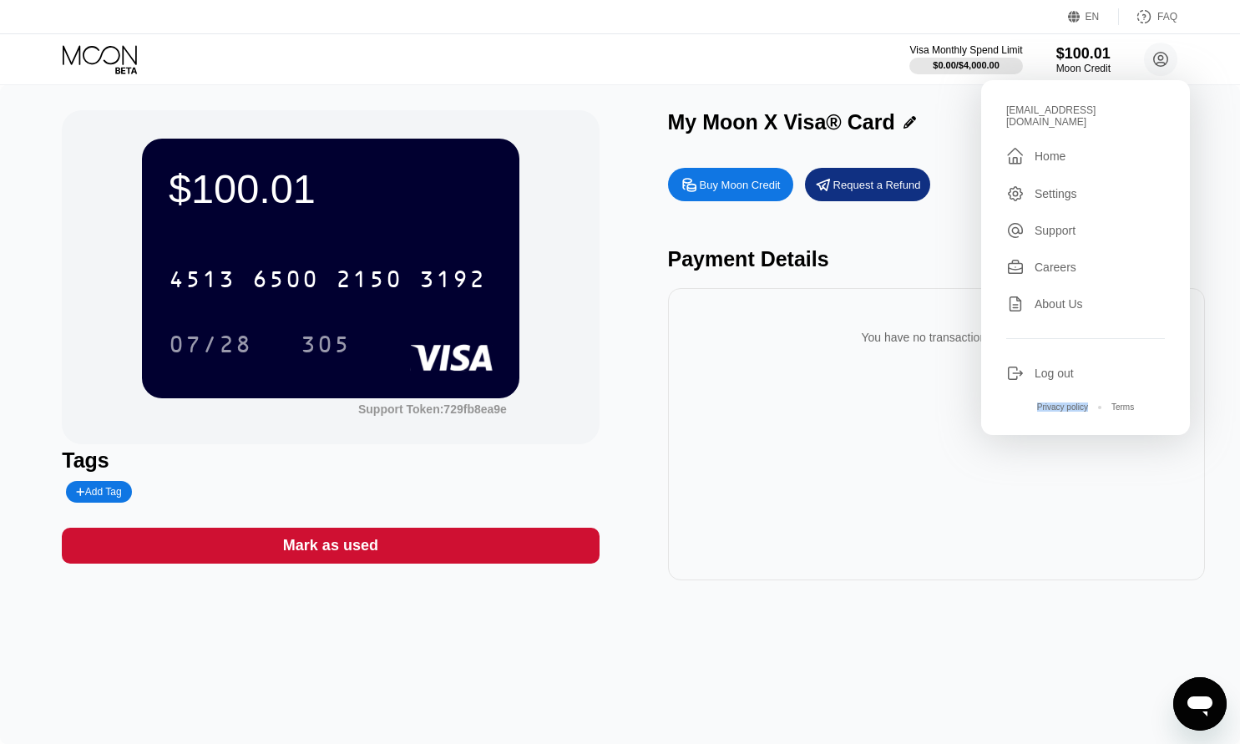
drag, startPoint x: 1128, startPoint y: 110, endPoint x: 983, endPoint y: 107, distance: 145.3
click at [983, 107] on div "[EMAIL_ADDRESS][DOMAIN_NAME]  Home Settings Support Careers About Us Log out P…" at bounding box center [1085, 257] width 209 height 355
click at [993, 101] on div "[EMAIL_ADDRESS][DOMAIN_NAME]  Home Settings Support Careers About Us Log out P…" at bounding box center [1085, 257] width 209 height 355
drag, startPoint x: 1122, startPoint y: 111, endPoint x: 1008, endPoint y: 112, distance: 114.4
click at [1008, 112] on div "[EMAIL_ADDRESS][DOMAIN_NAME]" at bounding box center [1085, 115] width 159 height 23
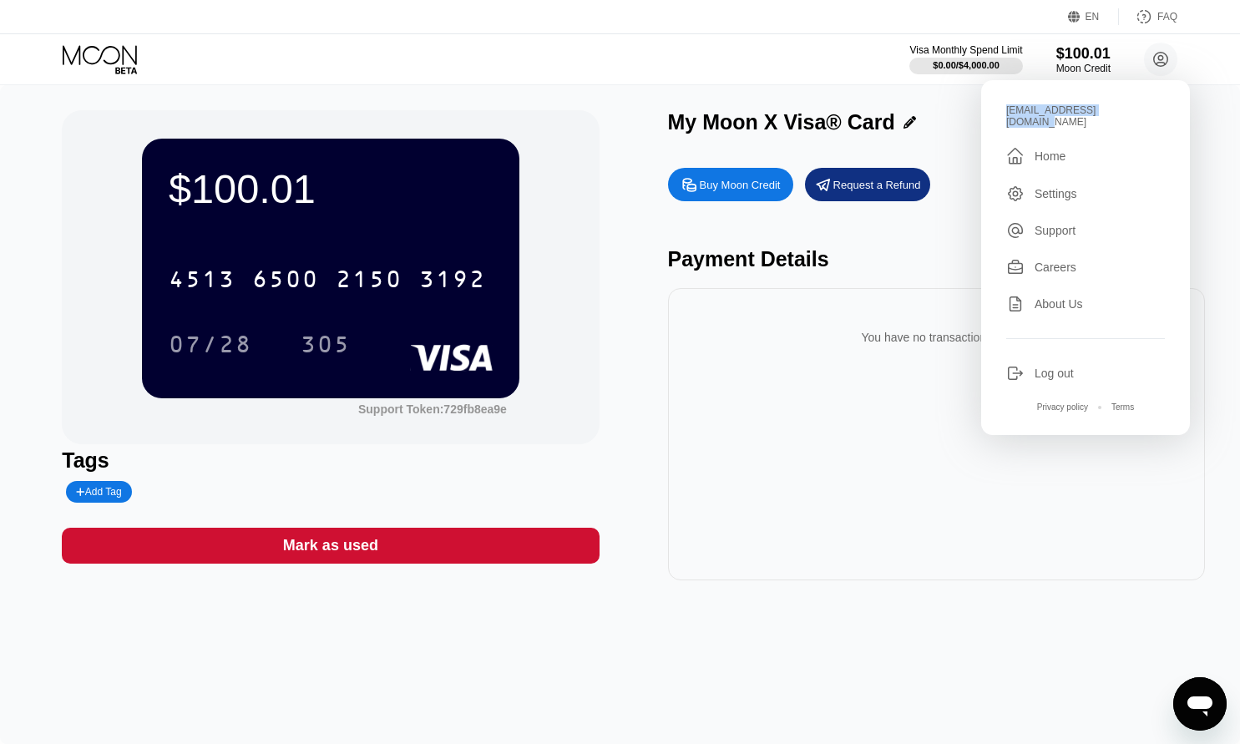
copy div "[EMAIL_ADDRESS][DOMAIN_NAME]"
click at [1167, 60] on circle at bounding box center [1160, 59] width 33 height 33
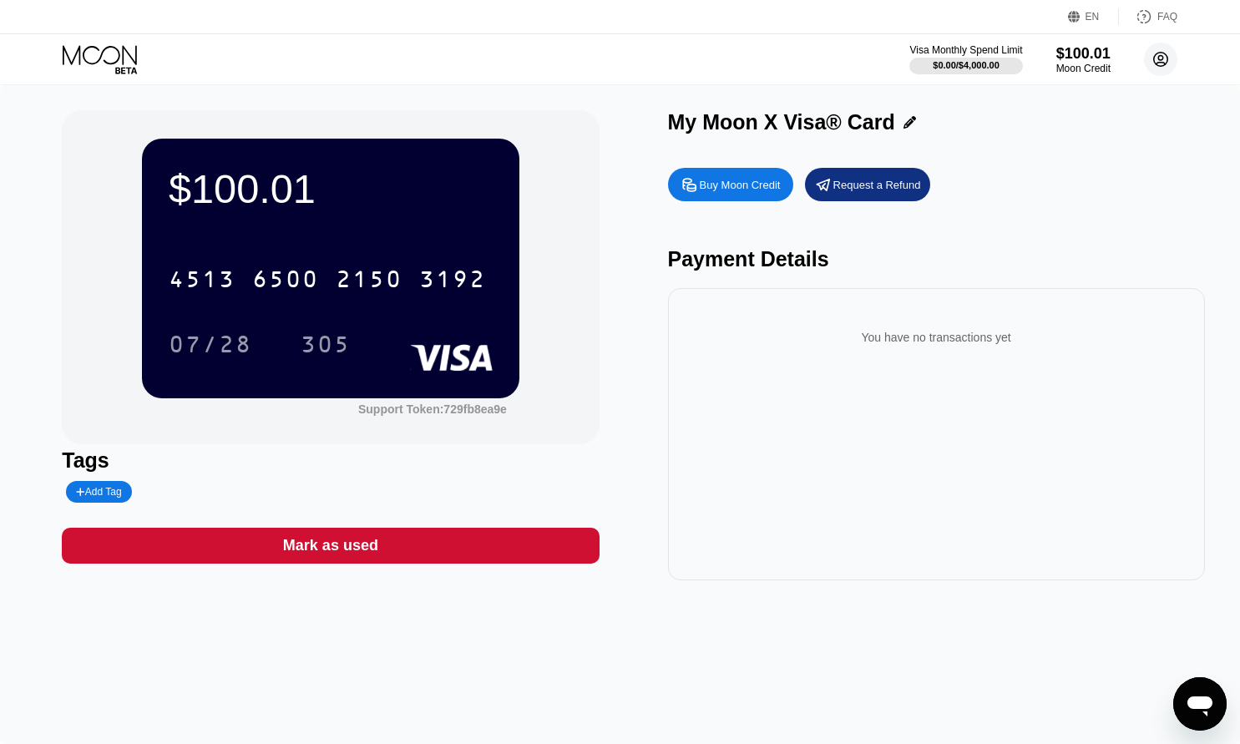
click at [1163, 58] on icon at bounding box center [1161, 59] width 9 height 9
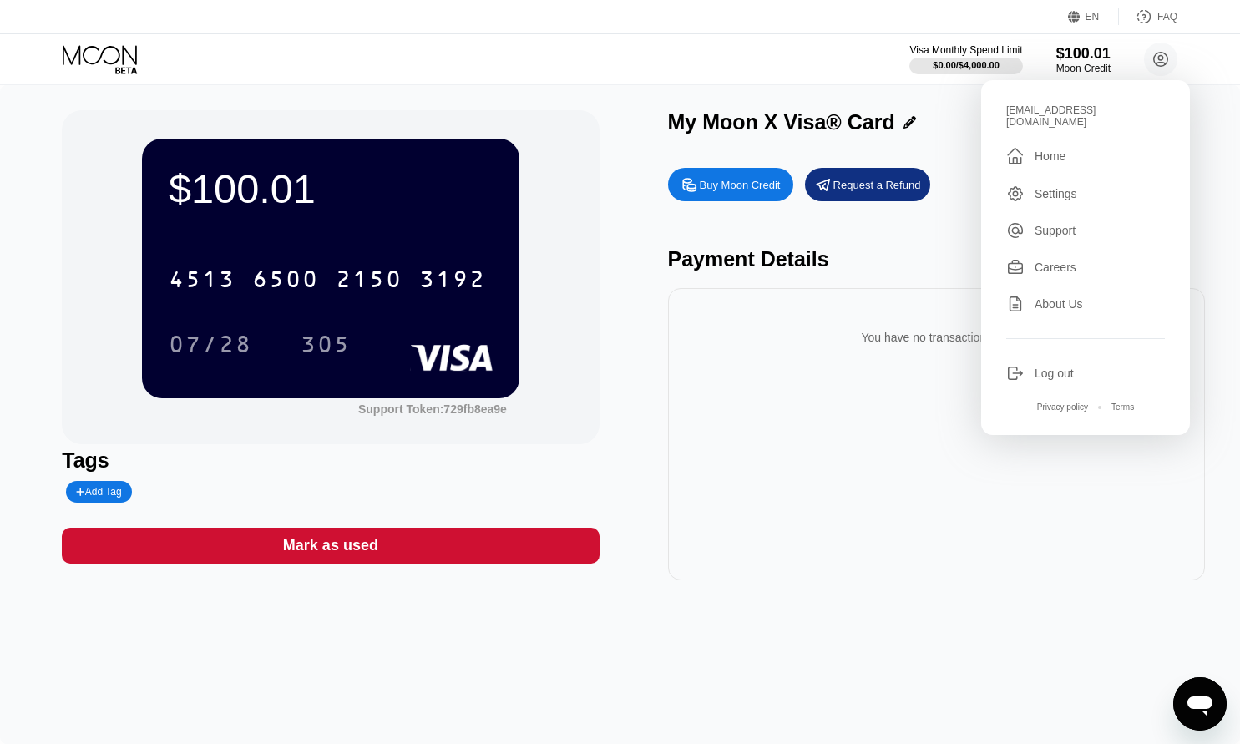
click at [1048, 367] on div "Log out" at bounding box center [1054, 373] width 39 height 13
